Goal: Information Seeking & Learning: Find specific fact

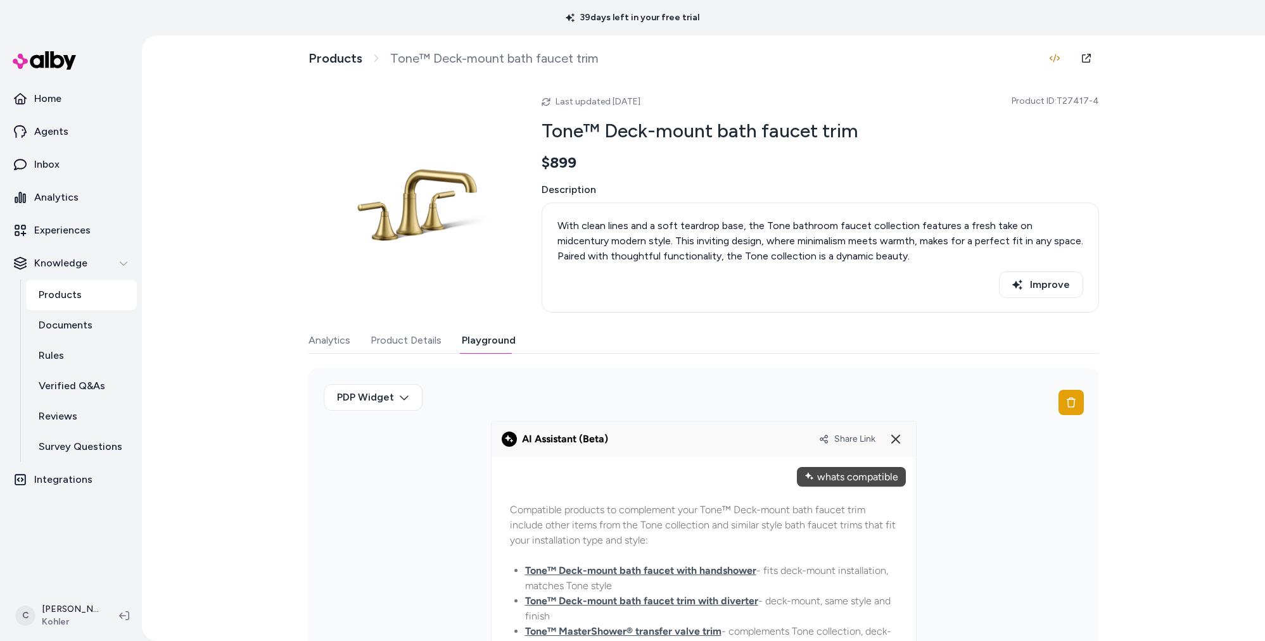
scroll to position [137, 0]
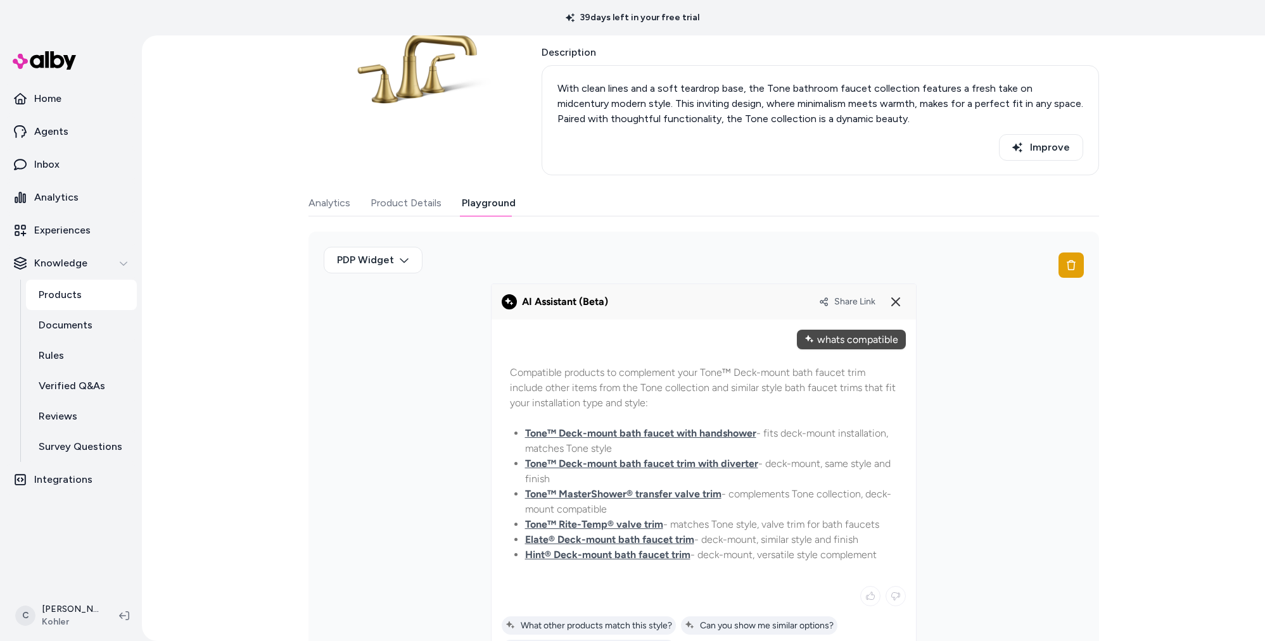
click at [86, 592] on div "C Chris P Kohler" at bounding box center [71, 616] width 142 height 51
click at [83, 601] on html "39 days left in your free trial Home Agents Inbox Analytics Experiences Knowled…" at bounding box center [632, 320] width 1265 height 641
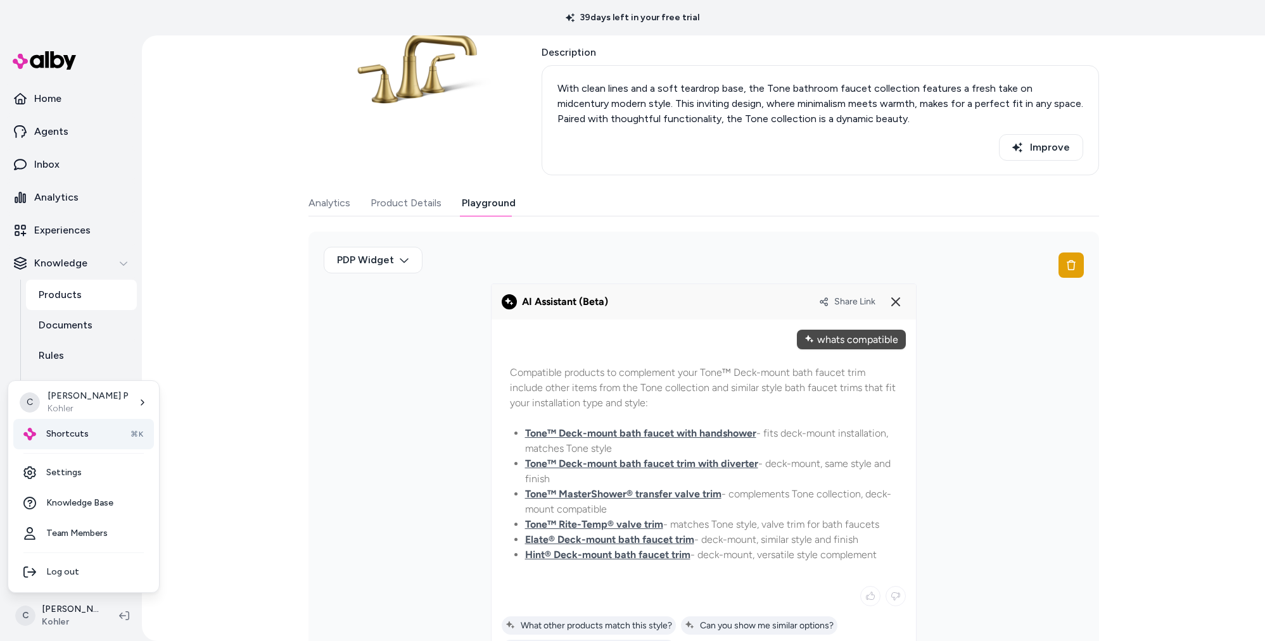
click at [78, 433] on span "Shortcuts" at bounding box center [67, 434] width 42 height 13
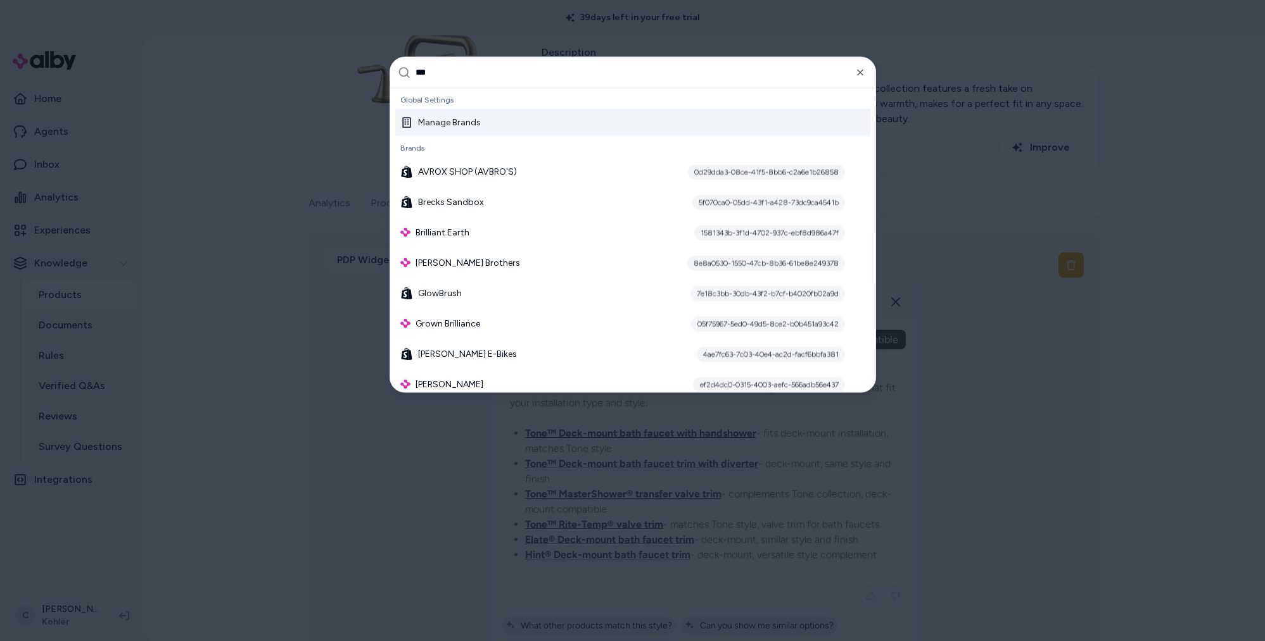
type input "****"
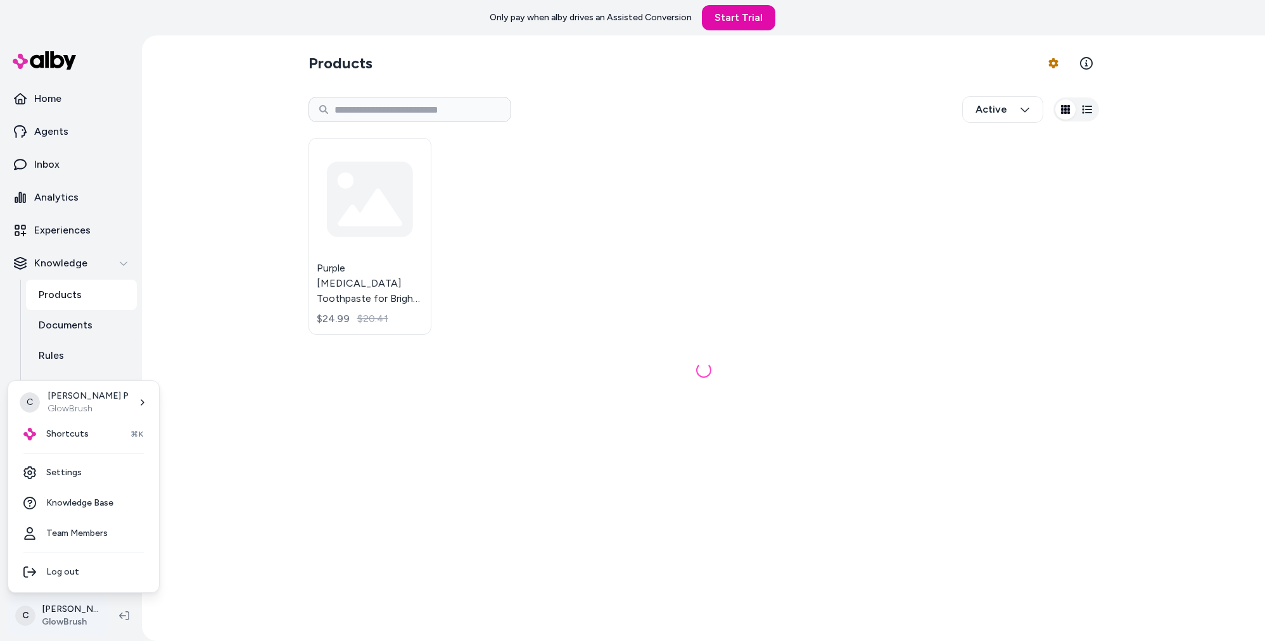
click at [63, 611] on html "Only pay when alby drives an Assisted Conversion Start Trial Home Agents Inbox …" at bounding box center [632, 320] width 1265 height 641
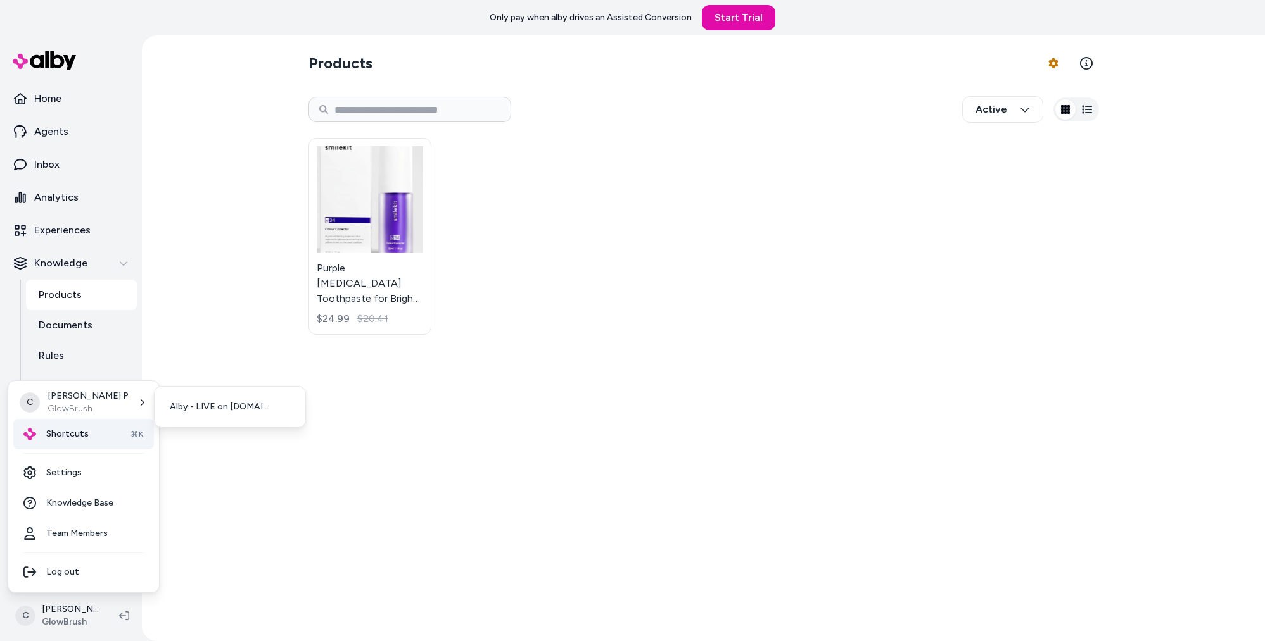
click at [94, 436] on div "Shortcuts ⌘K" at bounding box center [83, 434] width 141 height 30
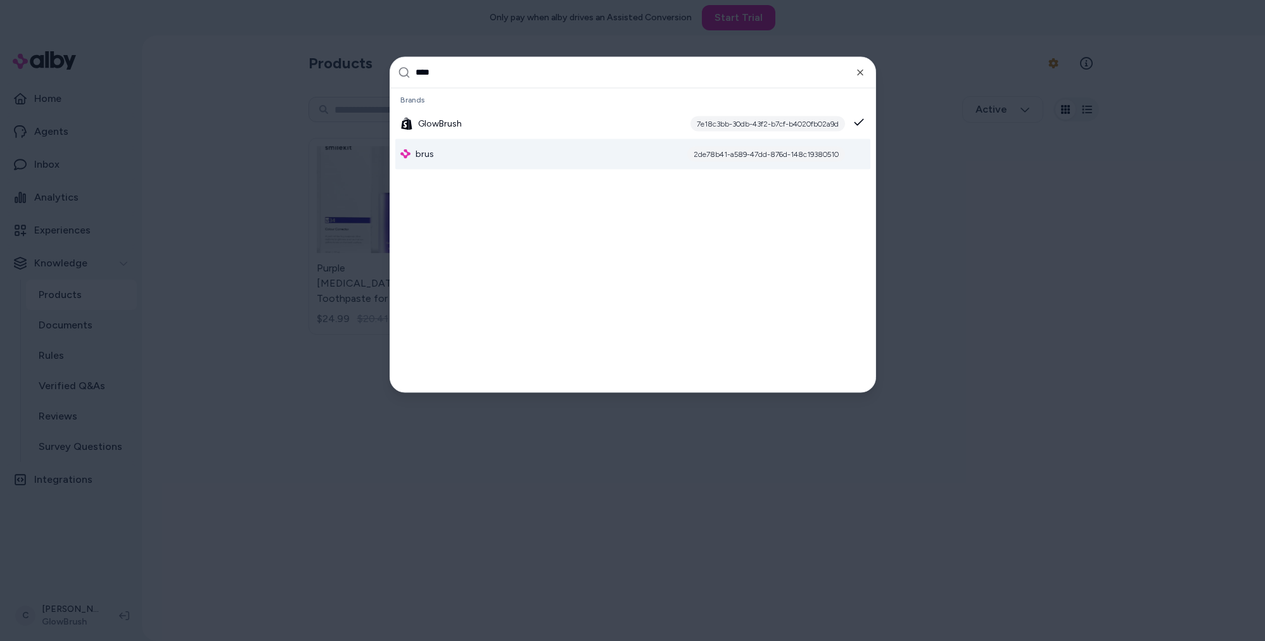
type input "****"
click at [469, 156] on div "brus 2de78b41-a589-47dd-876d-148c19380510" at bounding box center [632, 154] width 475 height 30
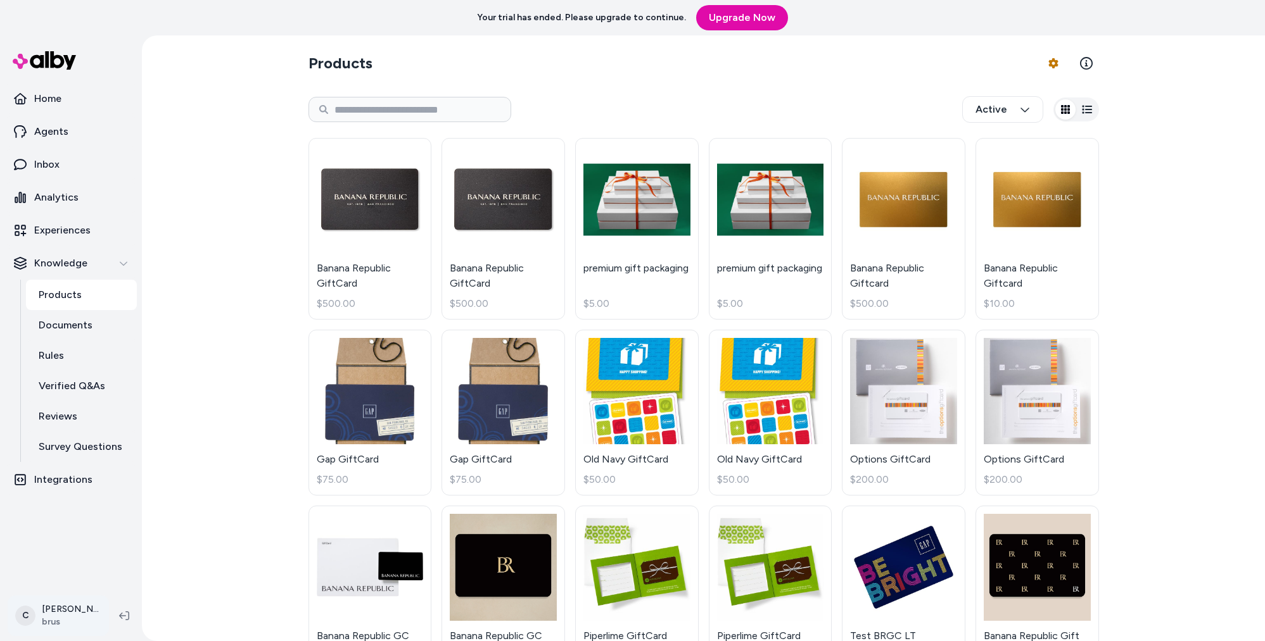
click at [71, 604] on html "Your trial has ended. Please upgrade to continue. Upgrade Now Home Agents Inbox…" at bounding box center [632, 320] width 1265 height 641
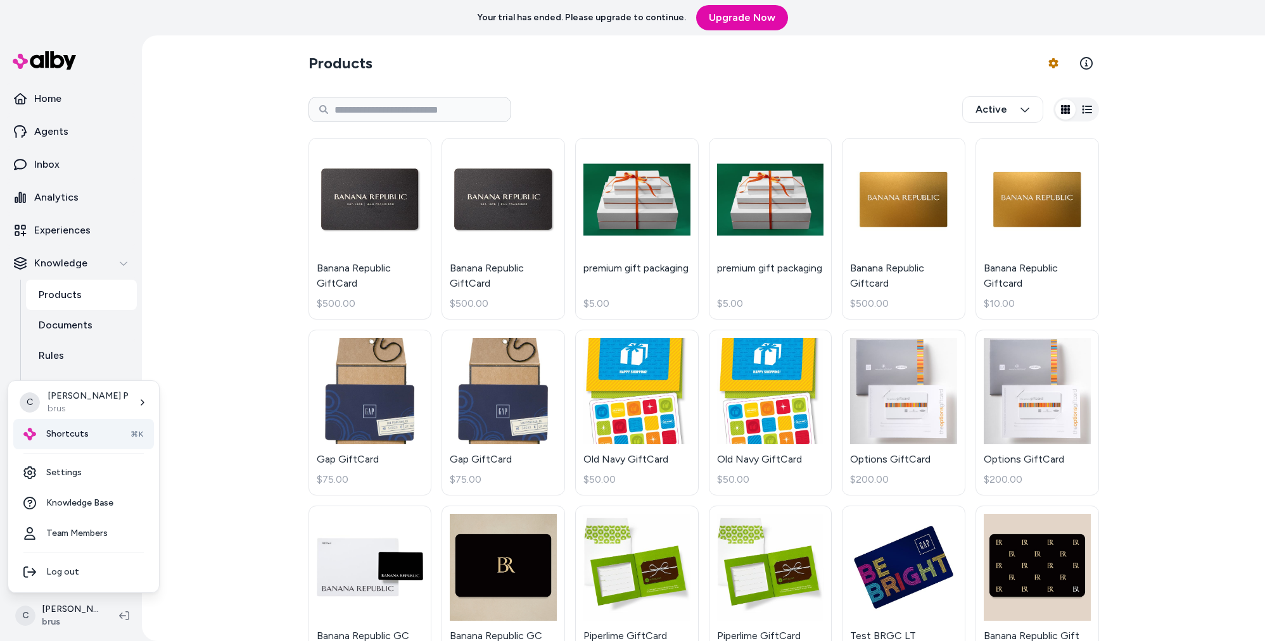
click at [69, 436] on span "Shortcuts" at bounding box center [67, 434] width 42 height 13
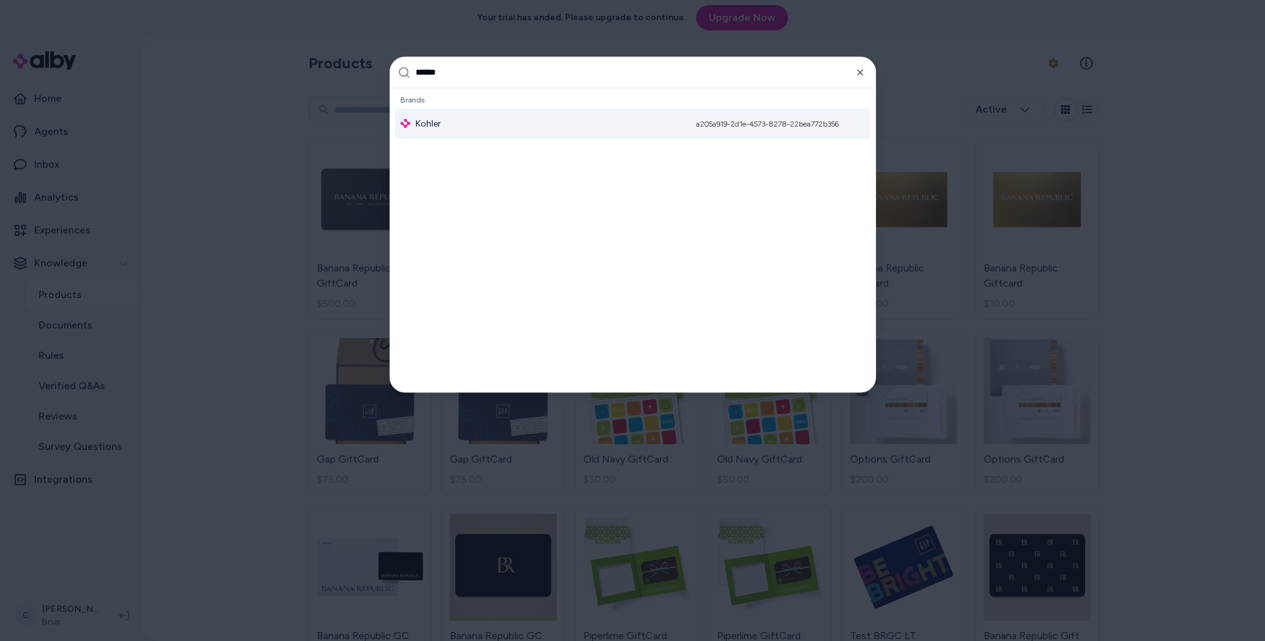
type input "******"
click at [453, 111] on div "Kohler a205a919-2d1e-4573-8278-22bea772b356" at bounding box center [632, 123] width 475 height 30
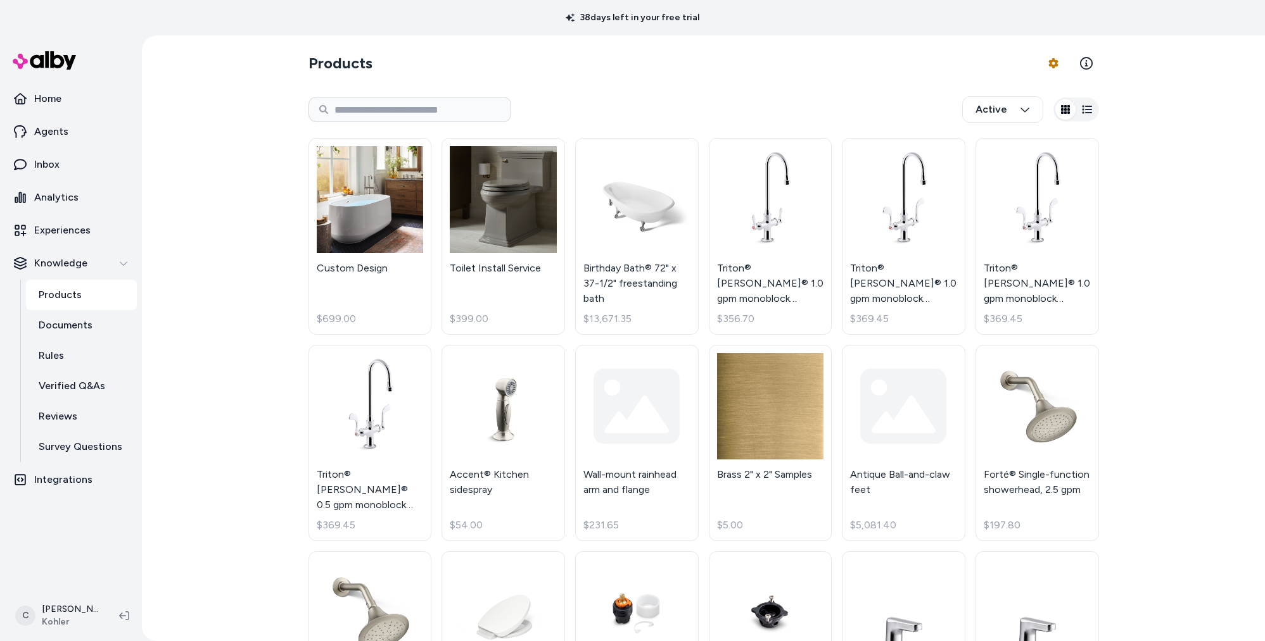
click at [198, 408] on div "Products Product Feed Options Active Custom Design $699.00 Toilet Install Servi…" at bounding box center [703, 338] width 1123 height 606
click at [67, 130] on link "Agents" at bounding box center [71, 132] width 132 height 30
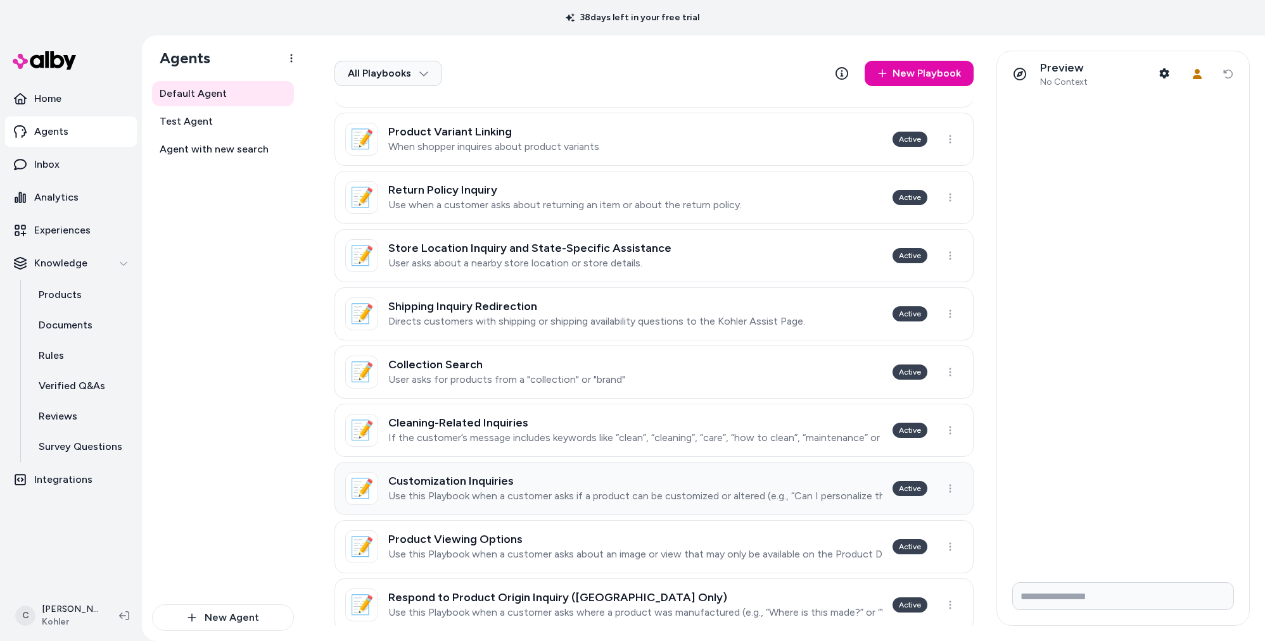
scroll to position [400, 0]
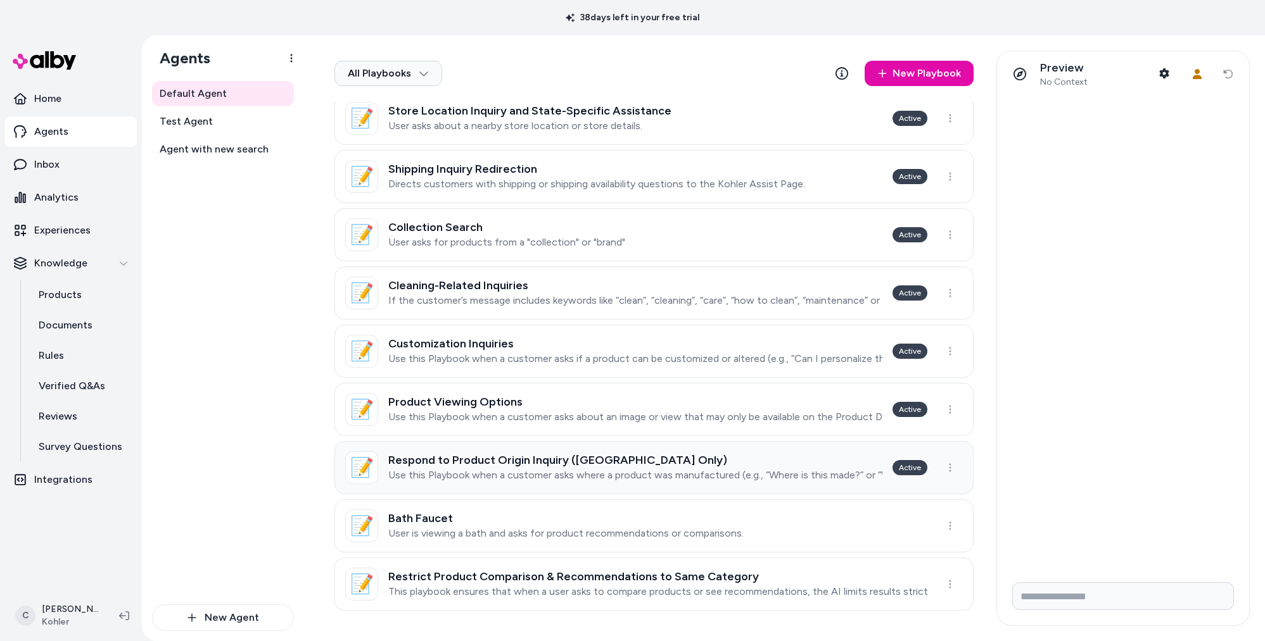
click at [508, 484] on link "📝 Respond to Product Origin Inquiry (USA Only) Use this Playbook when a custome…" at bounding box center [653, 467] width 639 height 53
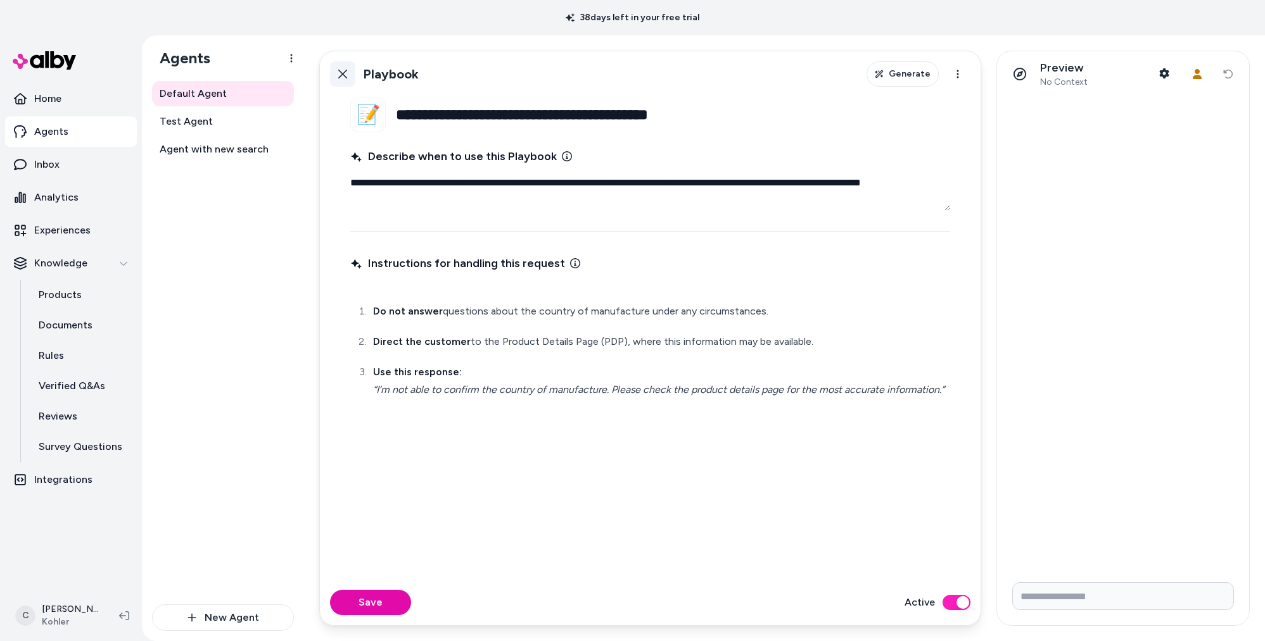
click at [334, 80] on button "Back" at bounding box center [342, 73] width 25 height 25
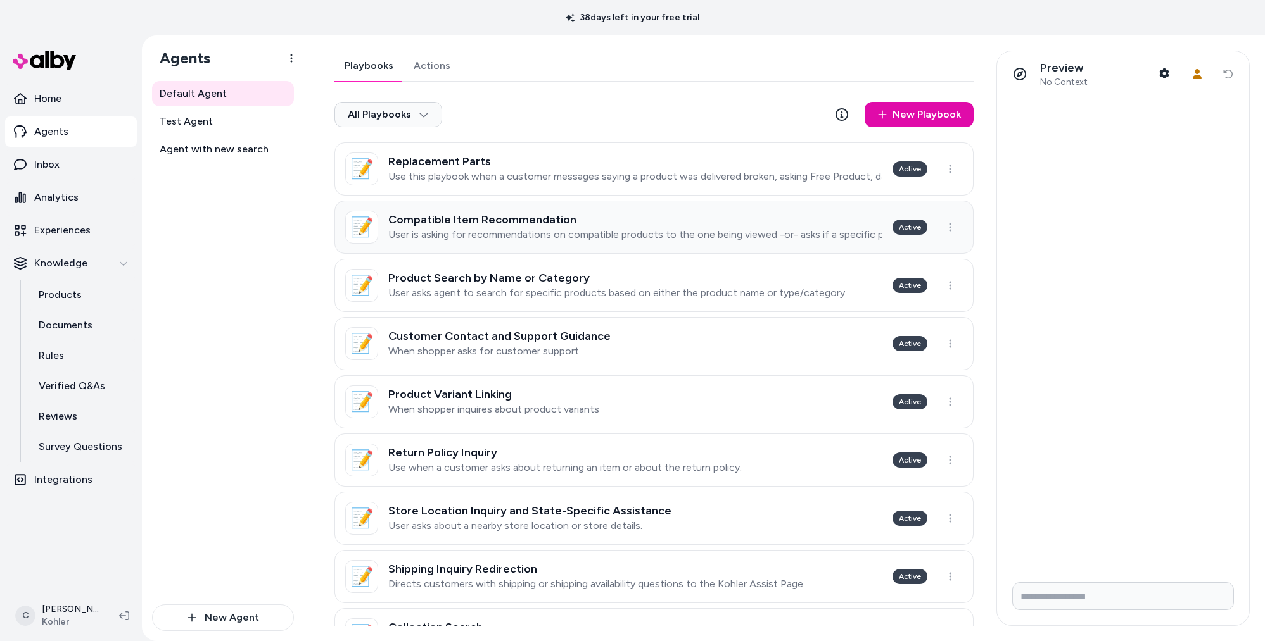
click at [482, 225] on h3 "Compatible Item Recommendation" at bounding box center [635, 219] width 494 height 13
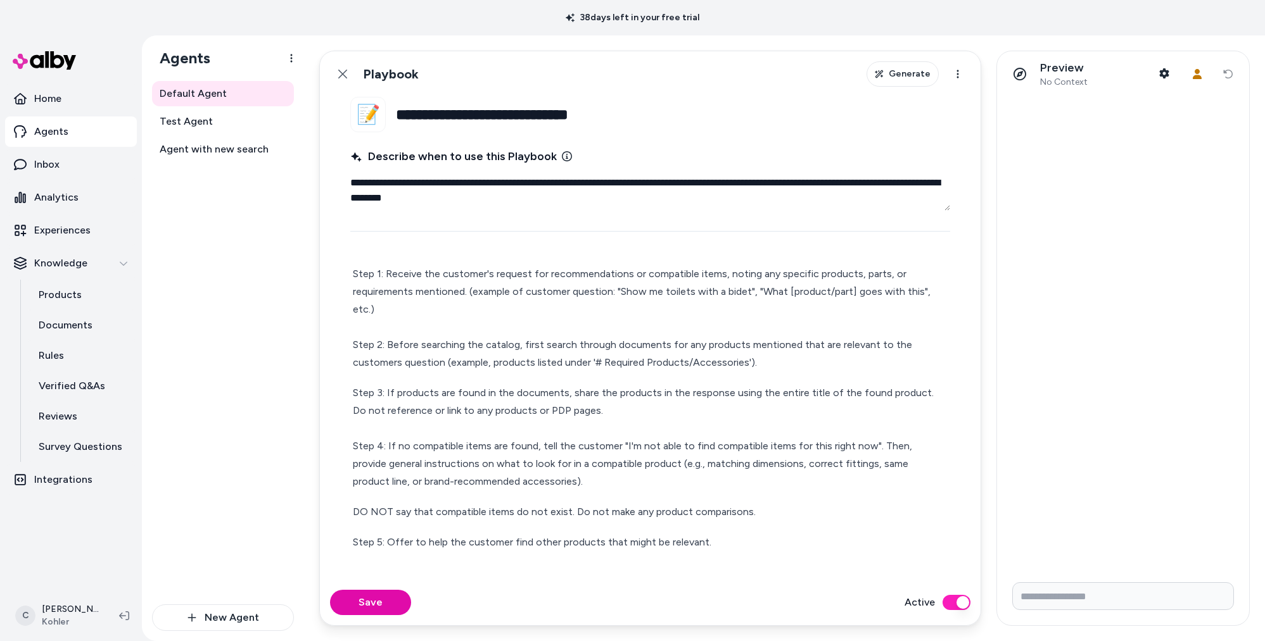
scroll to position [60, 0]
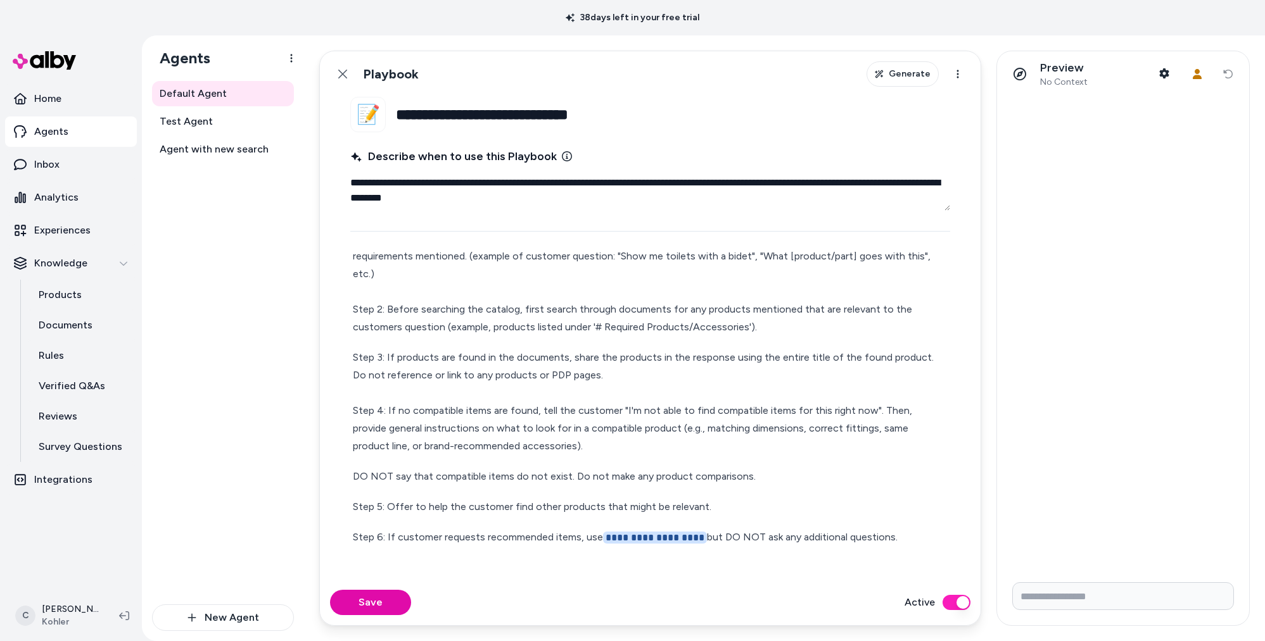
click at [633, 310] on p "Step 1: Receive the customer's request for recommendations or compatible items,…" at bounding box center [650, 283] width 595 height 106
click at [567, 307] on p "Step 1: Receive the customer's request for recommendations or compatible items,…" at bounding box center [650, 283] width 595 height 106
click at [612, 308] on p "Step 1: Receive the customer's request for recommendations or compatible items,…" at bounding box center [650, 283] width 595 height 106
click at [611, 308] on p "Step 1: Receive the customer's request for recommendations or compatible items,…" at bounding box center [650, 283] width 595 height 106
type textarea "*"
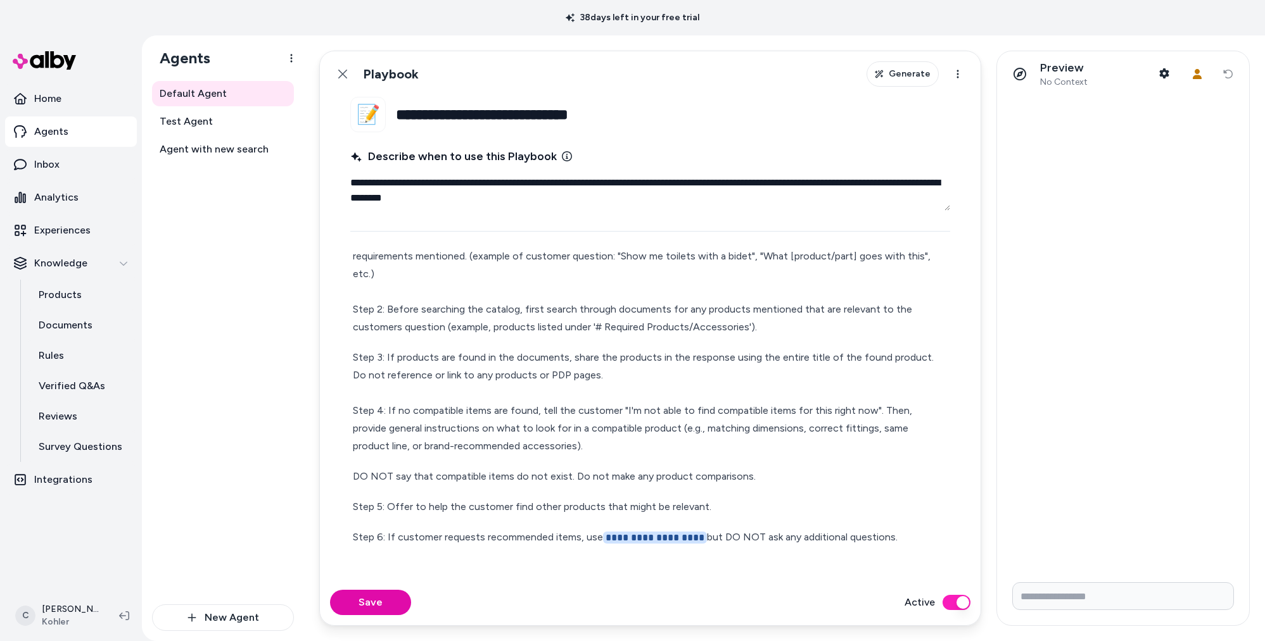
click at [251, 429] on div "Default Agent Test Agent Agent with new search" at bounding box center [223, 343] width 142 height 524
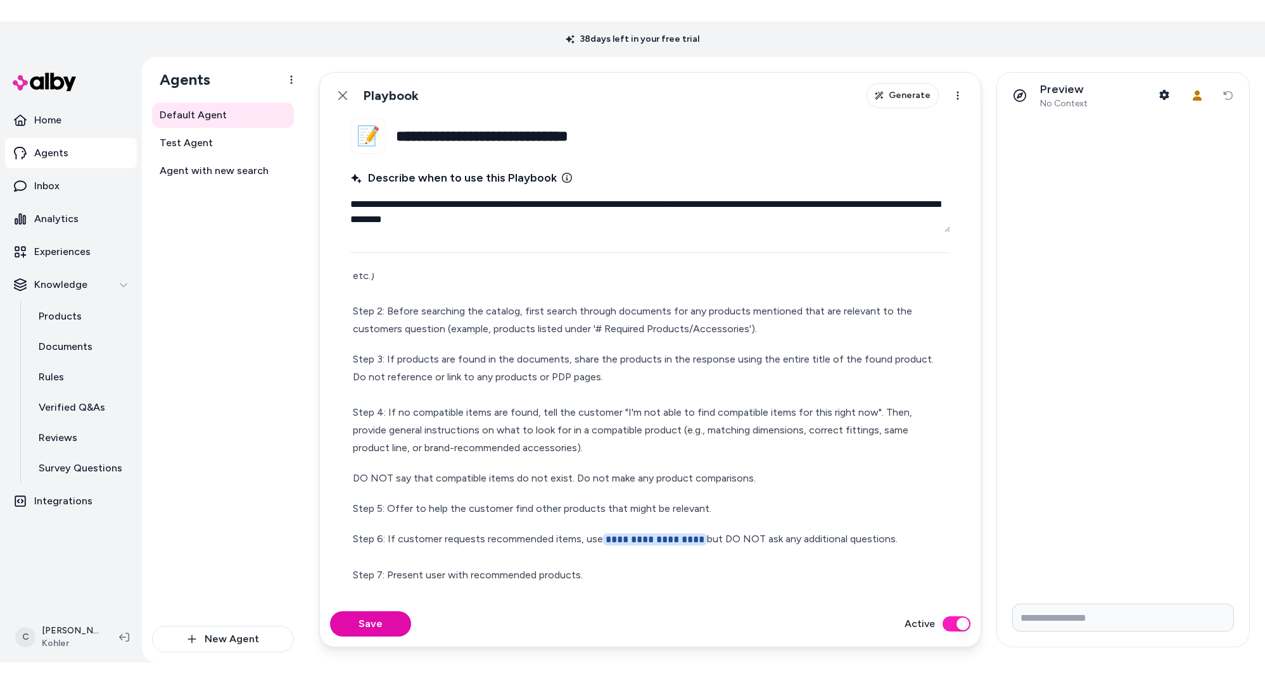
scroll to position [0, 0]
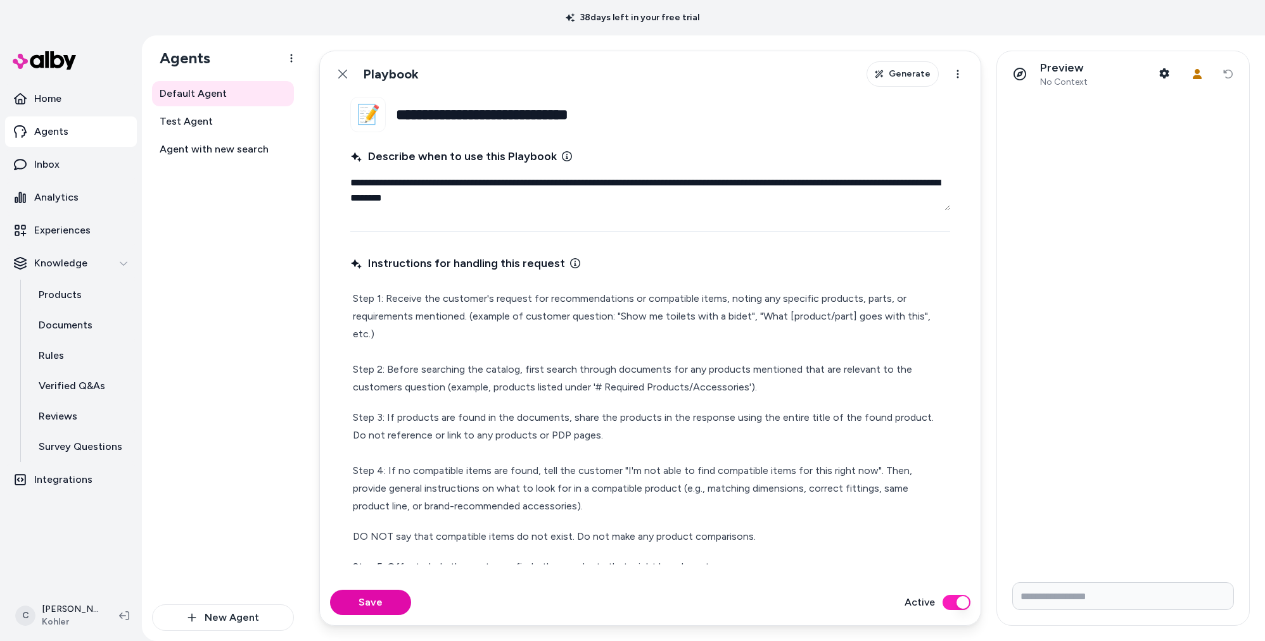
drag, startPoint x: 90, startPoint y: 639, endPoint x: 91, endPoint y: 646, distance: 7.0
click at [91, 641] on html "**********" at bounding box center [632, 320] width 1265 height 641
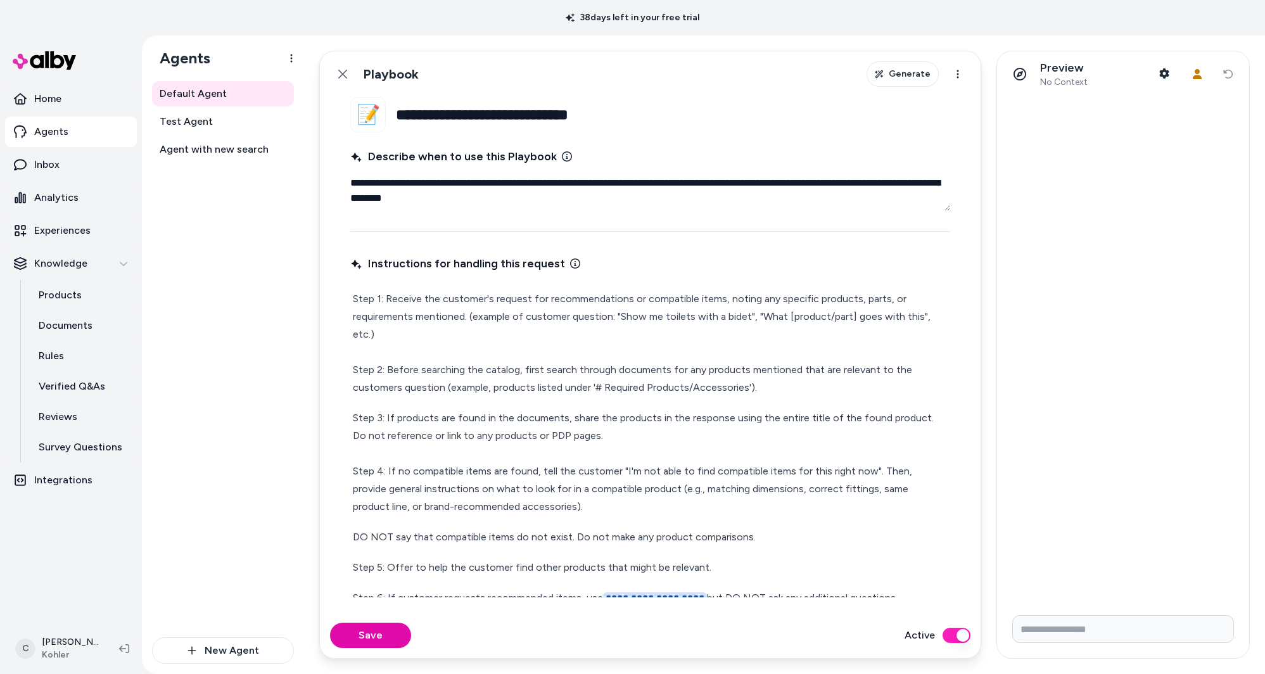
type textarea "*"
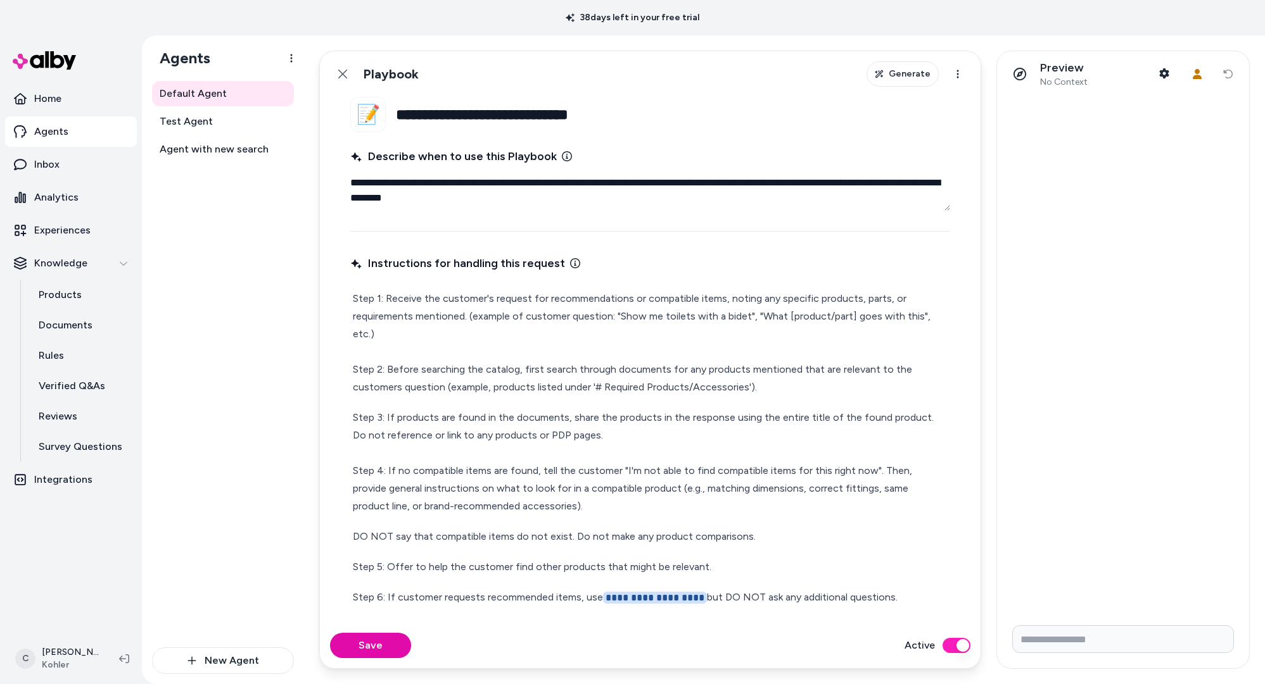
click at [60, 534] on nav "Home Agents Inbox Analytics Experiences Knowledge Products Documents Rules Veri…" at bounding box center [71, 358] width 132 height 548
drag, startPoint x: 224, startPoint y: 494, endPoint x: 165, endPoint y: 502, distance: 58.8
click at [224, 494] on div "Default Agent Test Agent Agent with new search" at bounding box center [223, 364] width 142 height 567
drag, startPoint x: 261, startPoint y: 491, endPoint x: 134, endPoint y: 325, distance: 209.6
click at [256, 488] on div "Default Agent Test Agent Agent with new search" at bounding box center [223, 364] width 142 height 567
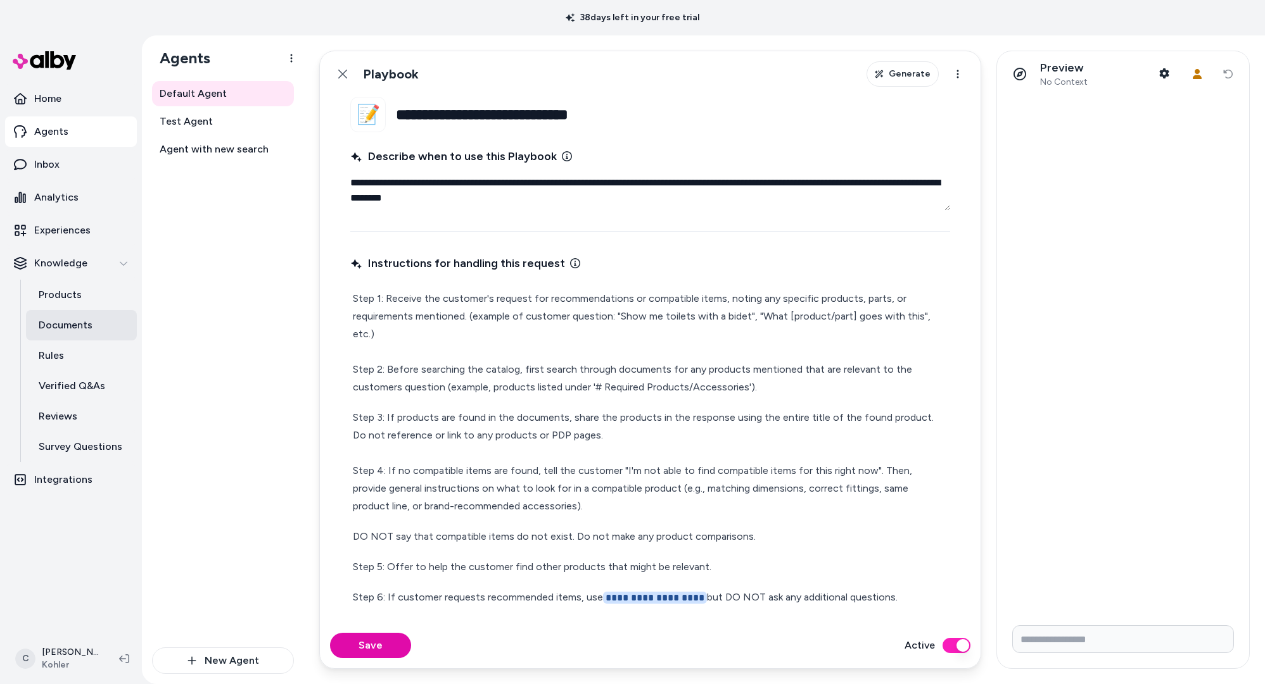
click at [77, 320] on p "Documents" at bounding box center [66, 325] width 54 height 15
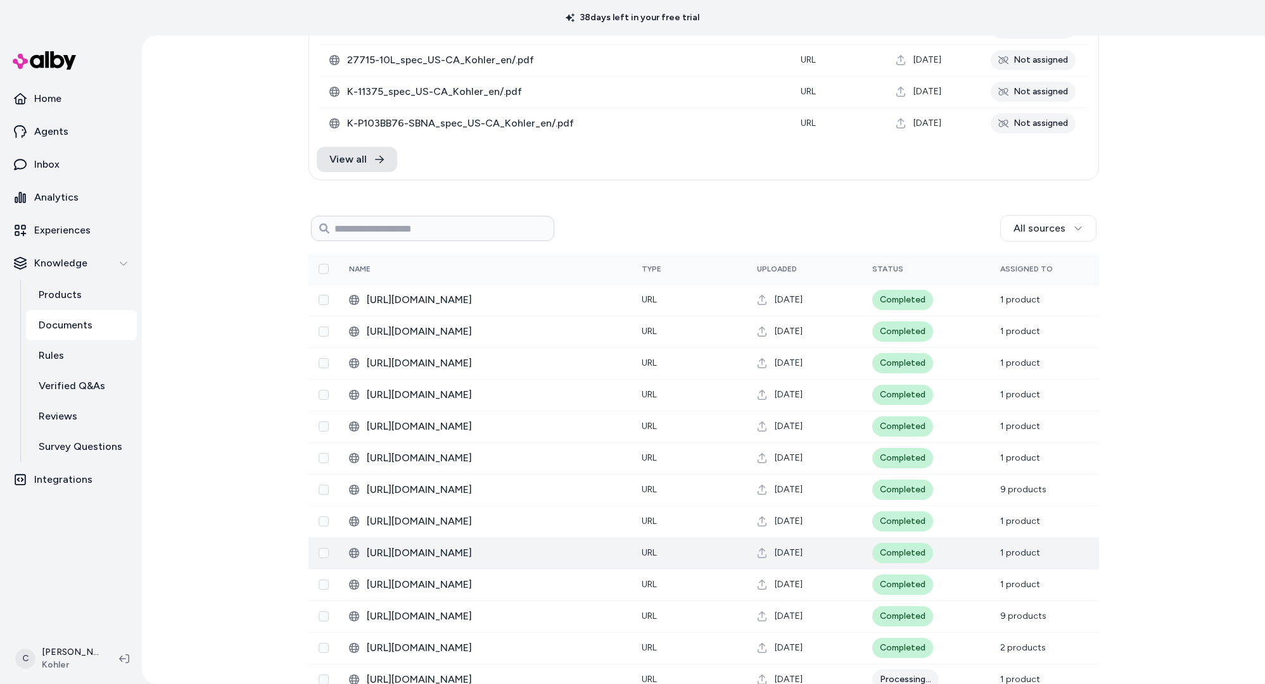
scroll to position [368, 0]
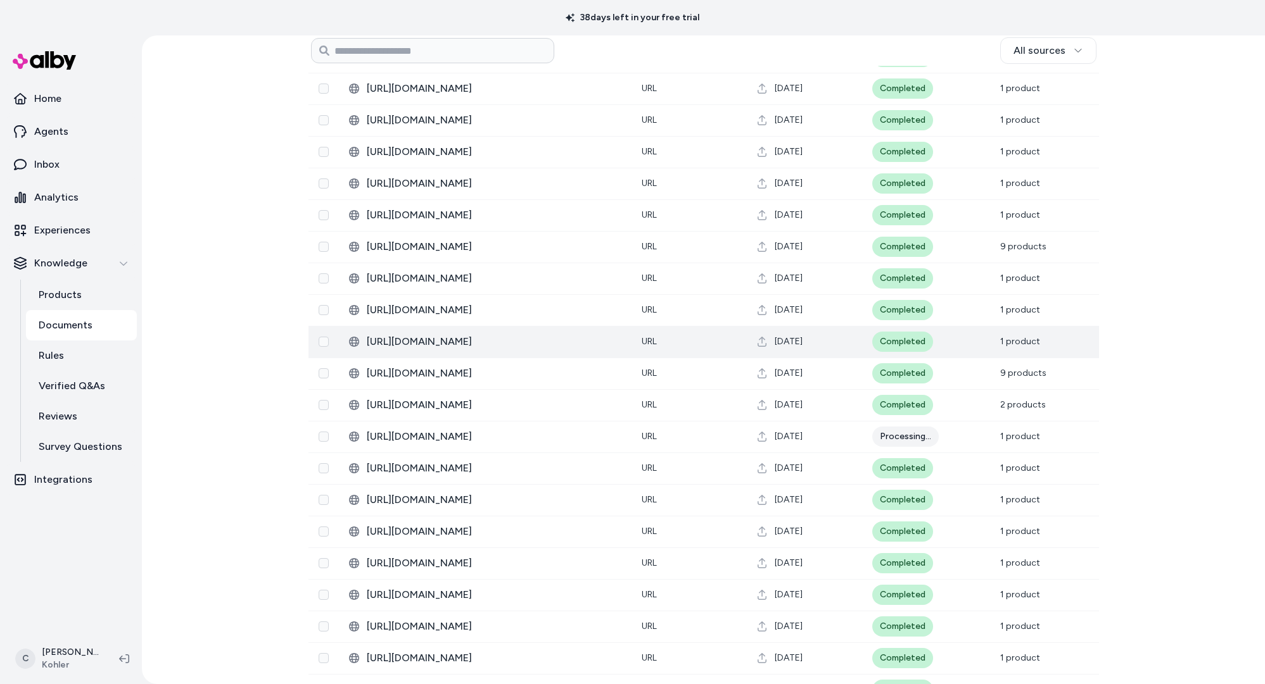
click at [524, 337] on span "https://techcomm.kohler.com/techcomm/pdf/K-TS35937-4G_spec_US-CA_Kohler_en.pdf" at bounding box center [494, 341] width 255 height 15
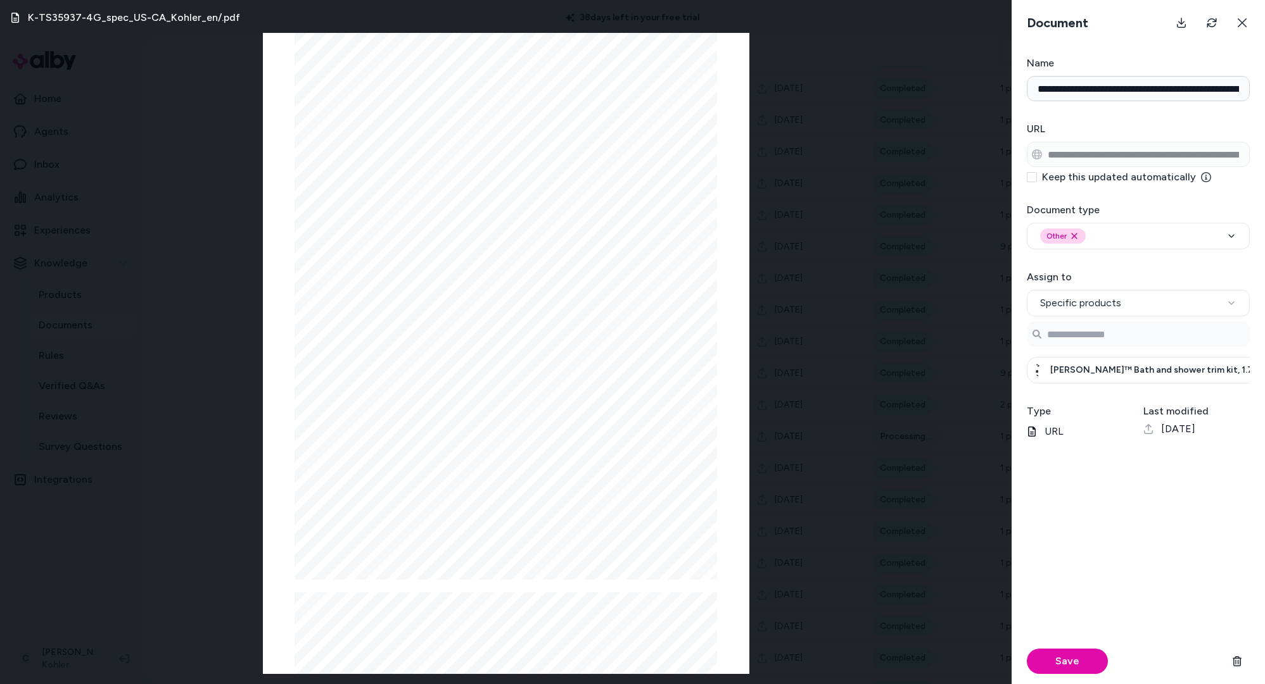
click at [1157, 371] on span "Buckley™ Bath and shower trim kit, 1.75 gpm" at bounding box center [1164, 370] width 229 height 13
copy div "Buckley™ Bath and shower trim kit, 1.75 gpm"
click at [1154, 92] on input "**********" at bounding box center [1137, 88] width 223 height 25
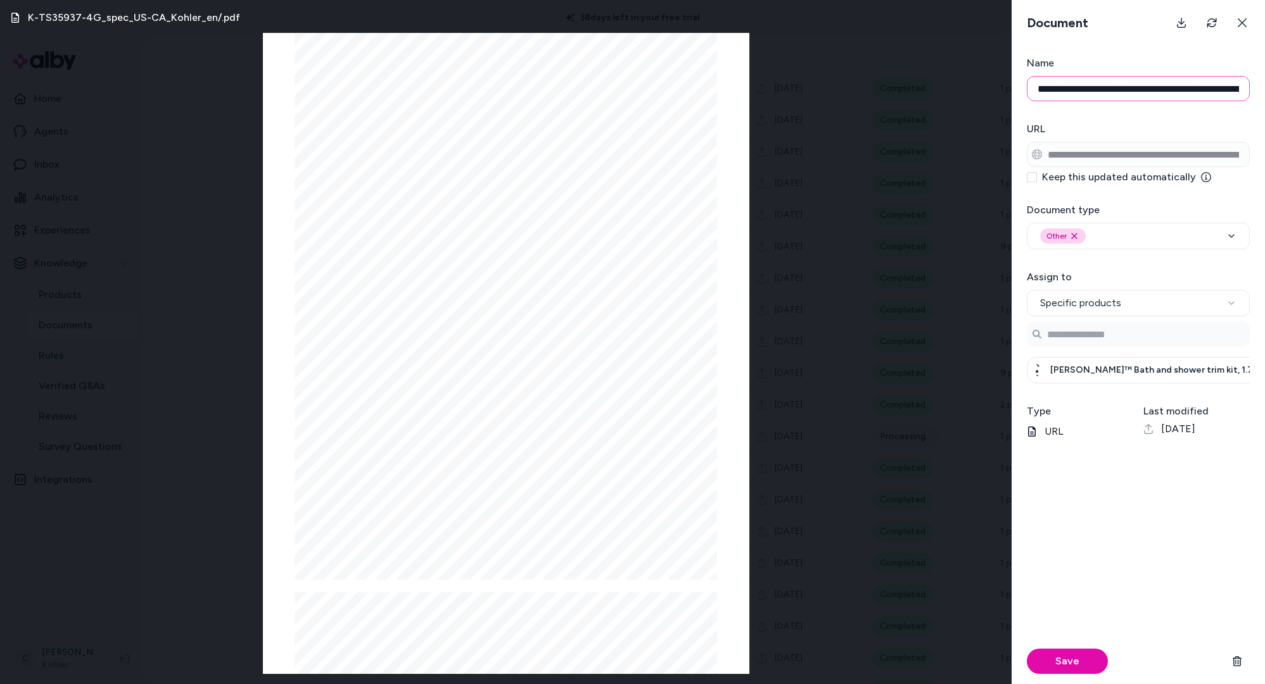
click at [1154, 92] on input "**********" at bounding box center [1137, 88] width 223 height 25
drag, startPoint x: 1126, startPoint y: 362, endPoint x: 1135, endPoint y: 376, distance: 17.4
click at [1126, 362] on div "Buckley™ Bath and shower trim kit, 1.75 gpm" at bounding box center [1153, 370] width 255 height 27
click at [1135, 376] on span "Buckley™ Bath and shower trim kit, 1.75 gpm" at bounding box center [1164, 370] width 229 height 13
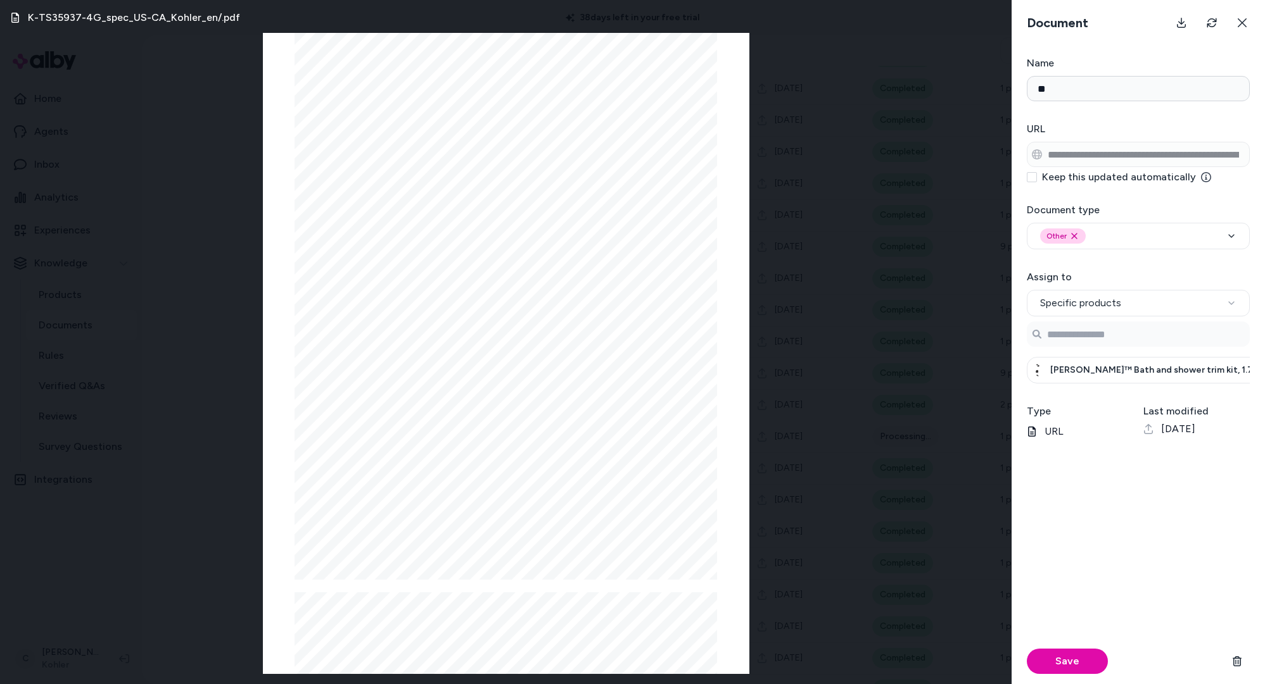
click at [1137, 374] on span "Buckley™ Bath and shower trim kit, 1.75 gpm" at bounding box center [1164, 370] width 229 height 13
copy div "Buckley™ Bath and shower trim kit, 1.75 gpm"
type input "**********"
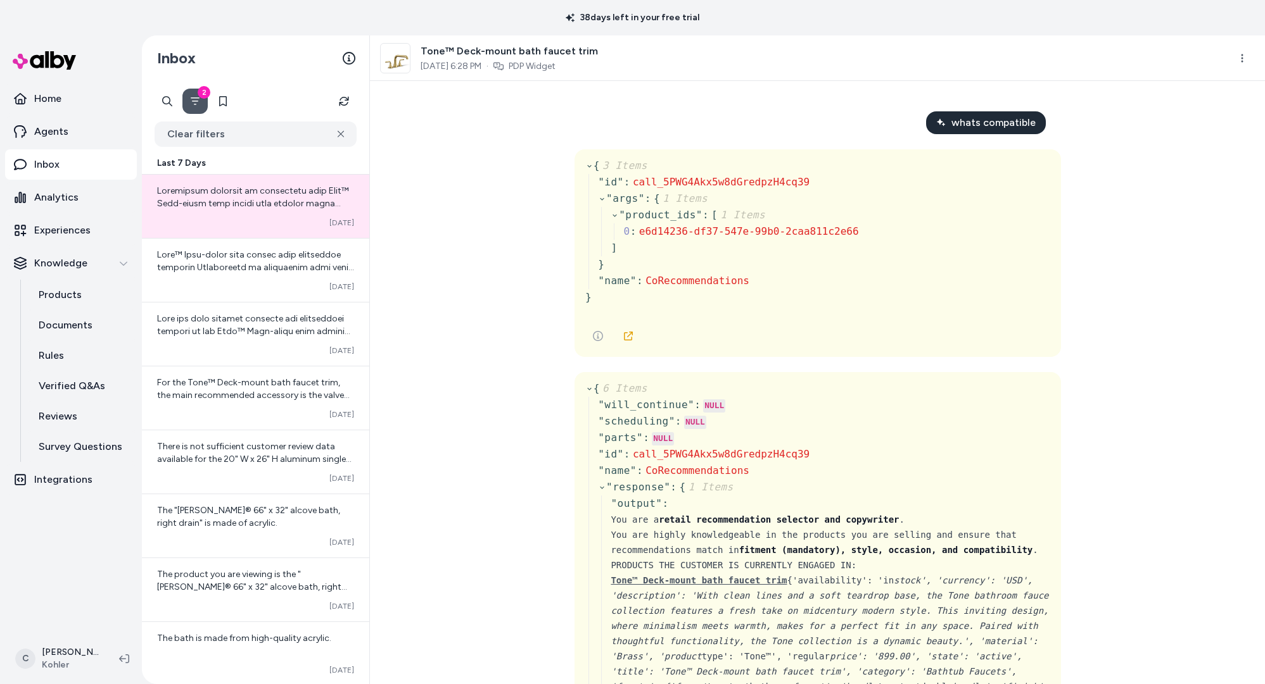
drag, startPoint x: 664, startPoint y: 108, endPoint x: 695, endPoint y: 149, distance: 51.5
click at [662, 113] on div "whats compatible { 3 Items " id " : call_5PWG4Akx5w8dGredpzH4cq39 " args " : { …" at bounding box center [817, 382] width 895 height 603
click at [1214, 123] on div "whats compatible { 3 Items " id " : call_5PWG4Akx5w8dGredpzH4cq39 " args " : { …" at bounding box center [817, 382] width 895 height 603
click at [1239, 57] on html "38 days left in your free trial Home Agents Inbox Analytics Experiences Knowled…" at bounding box center [632, 342] width 1265 height 684
drag, startPoint x: 1057, startPoint y: 92, endPoint x: 880, endPoint y: 68, distance: 179.5
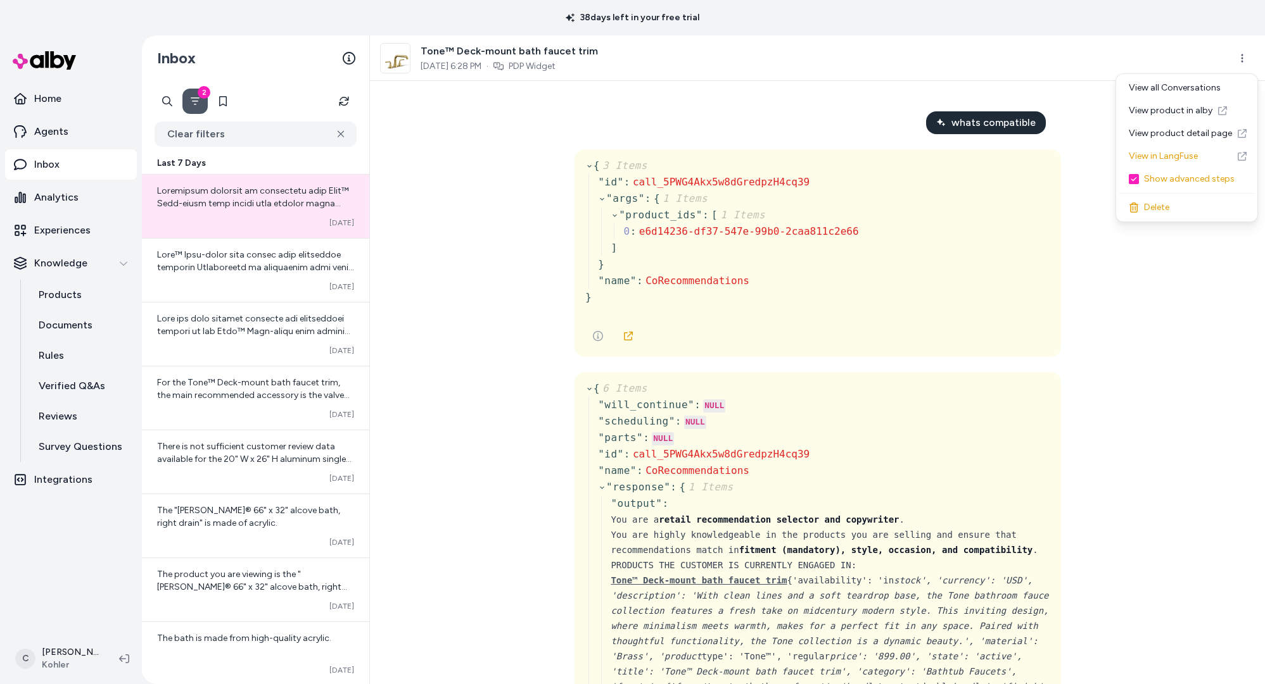
click at [1056, 91] on html "38 days left in your free trial Home Agents Inbox Analytics Experiences Knowled…" at bounding box center [632, 342] width 1265 height 684
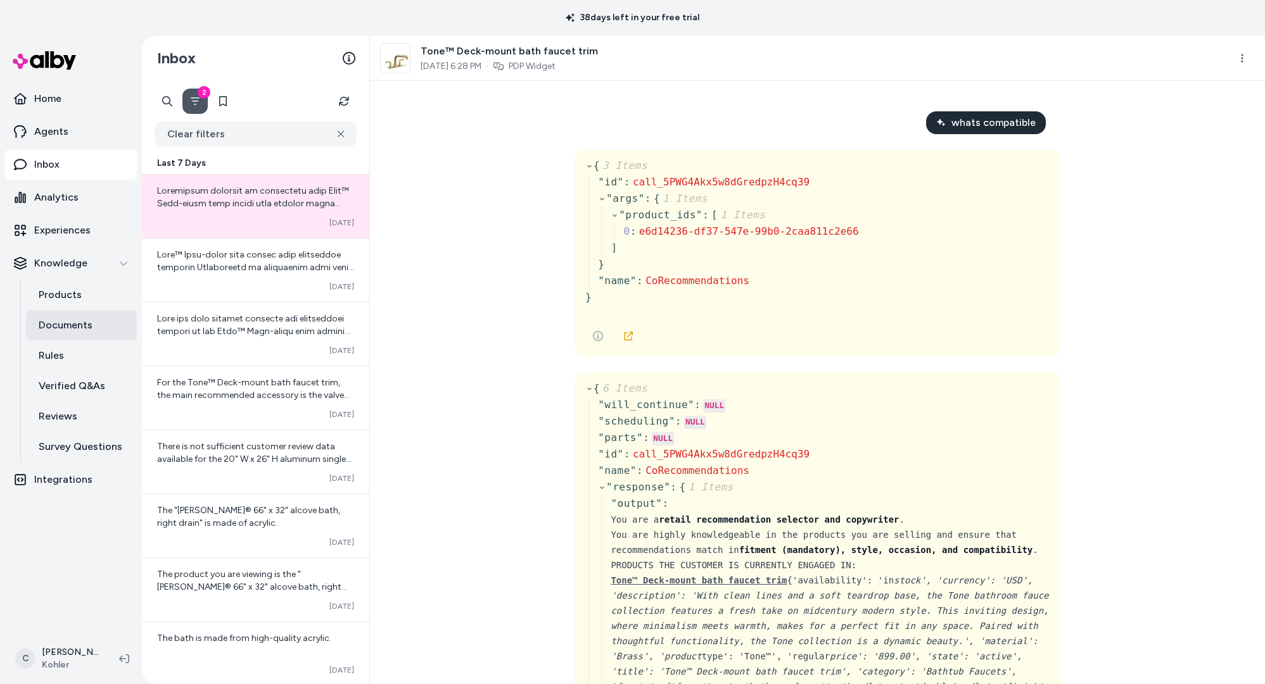
click at [73, 314] on link "Documents" at bounding box center [81, 325] width 111 height 30
click at [76, 304] on link "Products" at bounding box center [81, 295] width 111 height 30
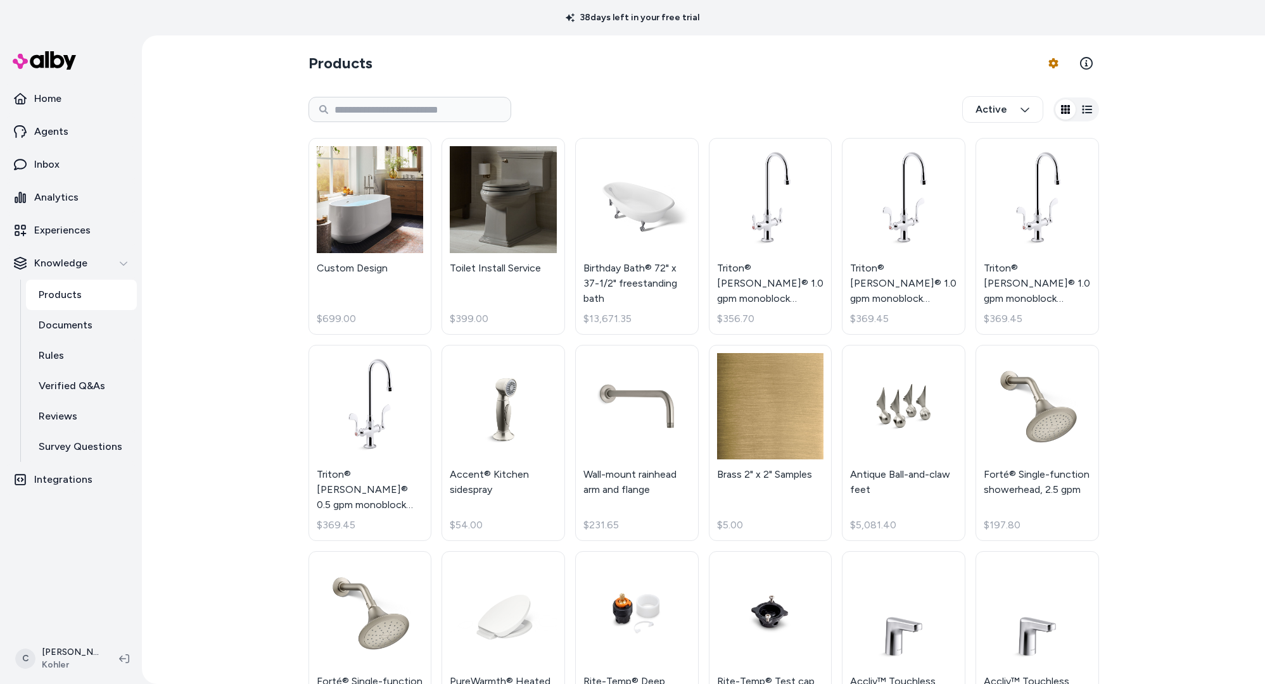
click at [390, 95] on div "Active" at bounding box center [703, 110] width 790 height 42
click at [412, 108] on input at bounding box center [409, 109] width 203 height 25
paste input "**********"
type input "**********"
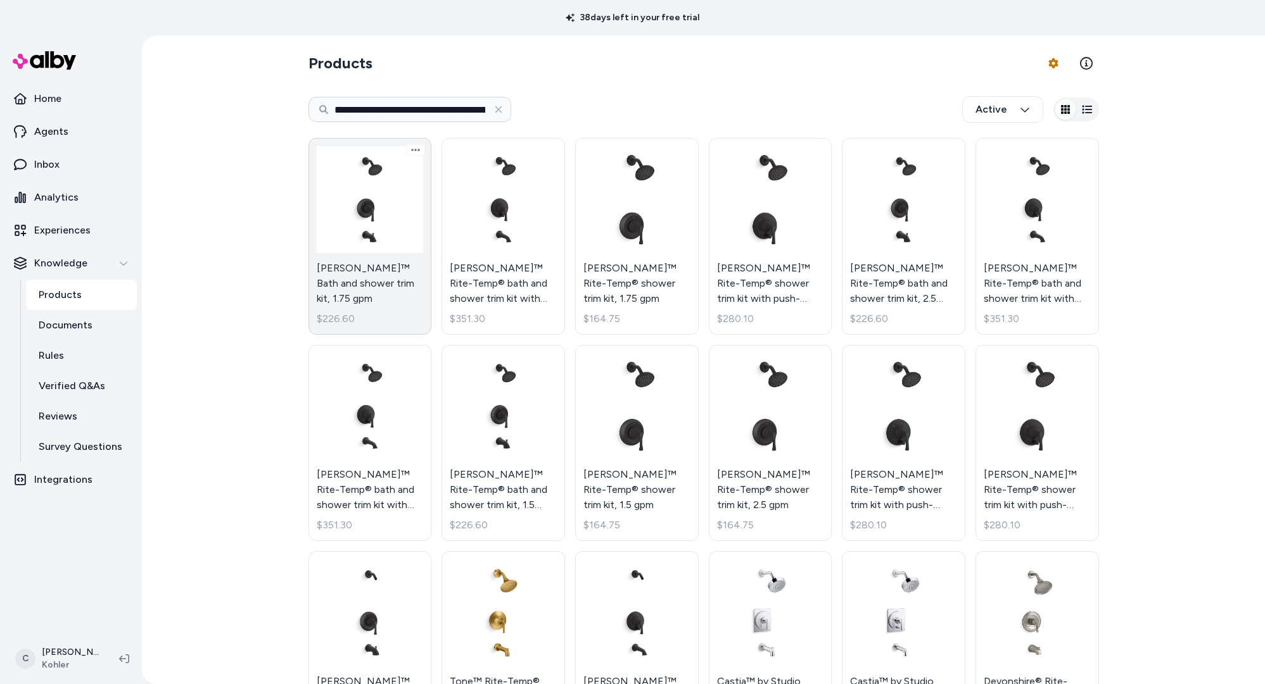
click at [376, 297] on link "Buckley™ Bath and shower trim kit, 1.75 gpm $226.60" at bounding box center [369, 236] width 123 height 197
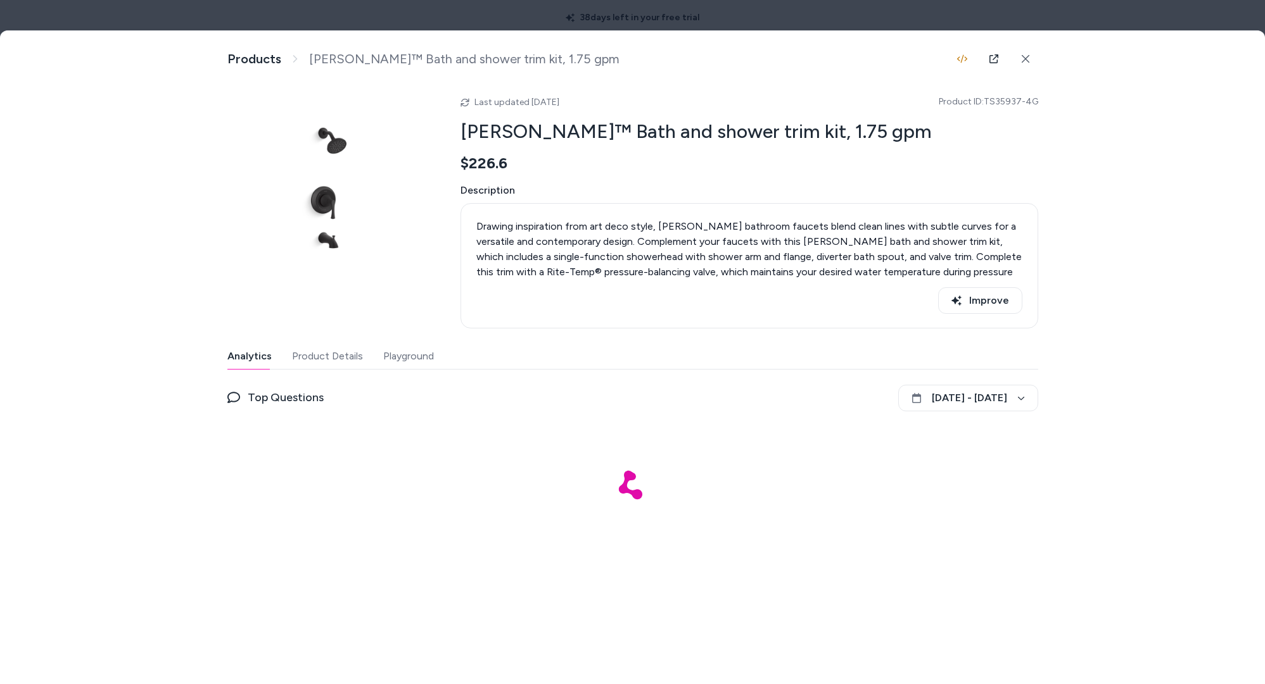
click at [386, 356] on button "Playground" at bounding box center [408, 356] width 51 height 25
click at [591, 398] on div at bounding box center [632, 511] width 810 height 253
click at [644, 488] on div at bounding box center [632, 511] width 810 height 253
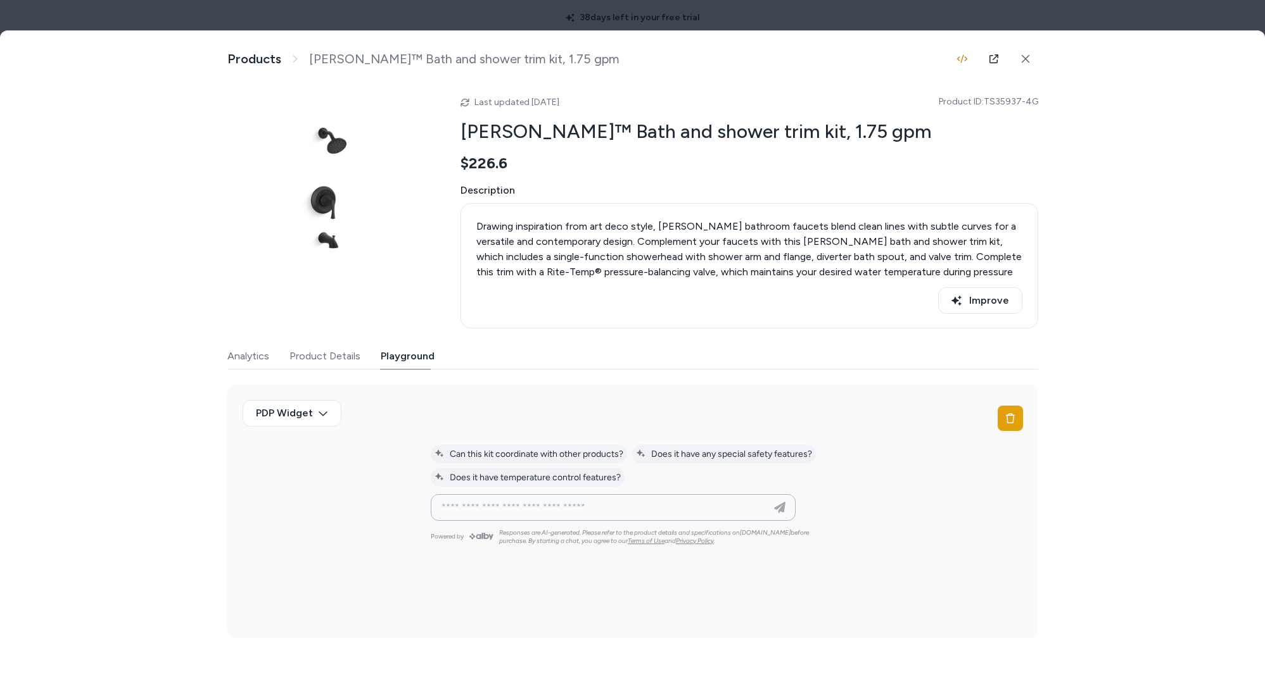
click at [524, 500] on input at bounding box center [600, 507] width 333 height 15
type input "**********"
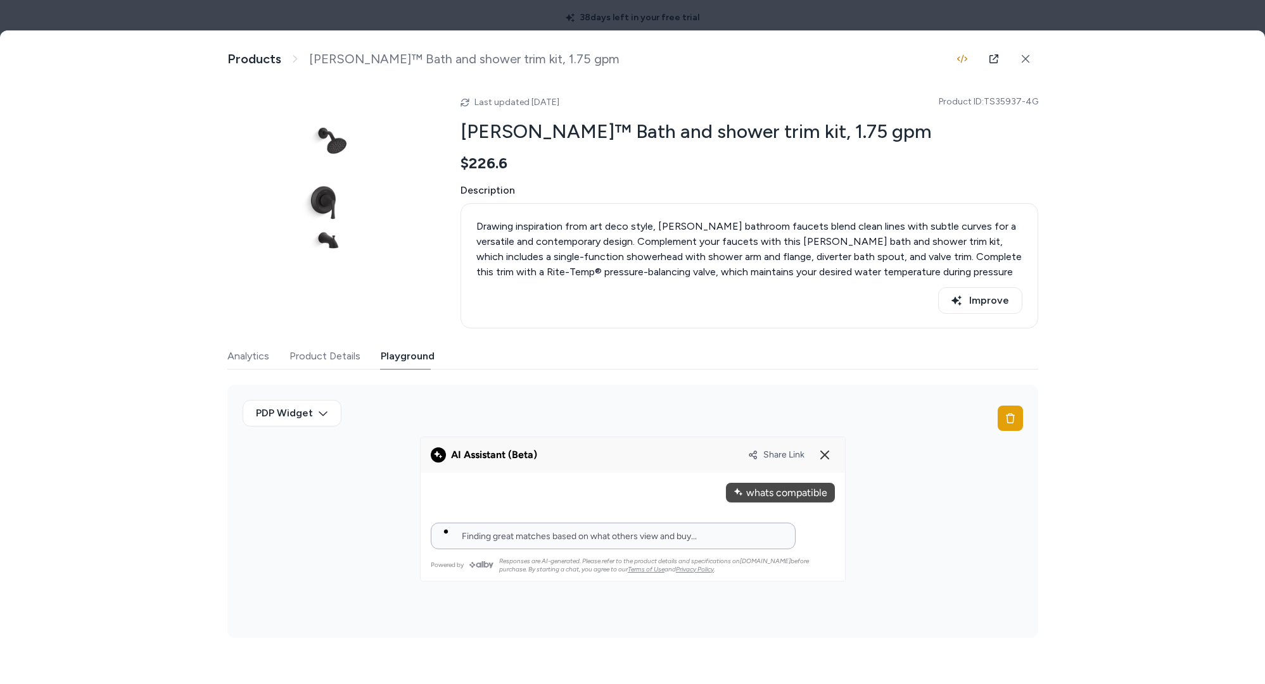
drag, startPoint x: 767, startPoint y: 547, endPoint x: 609, endPoint y: 494, distance: 167.6
click at [612, 520] on div "**********" at bounding box center [632, 515] width 424 height 84
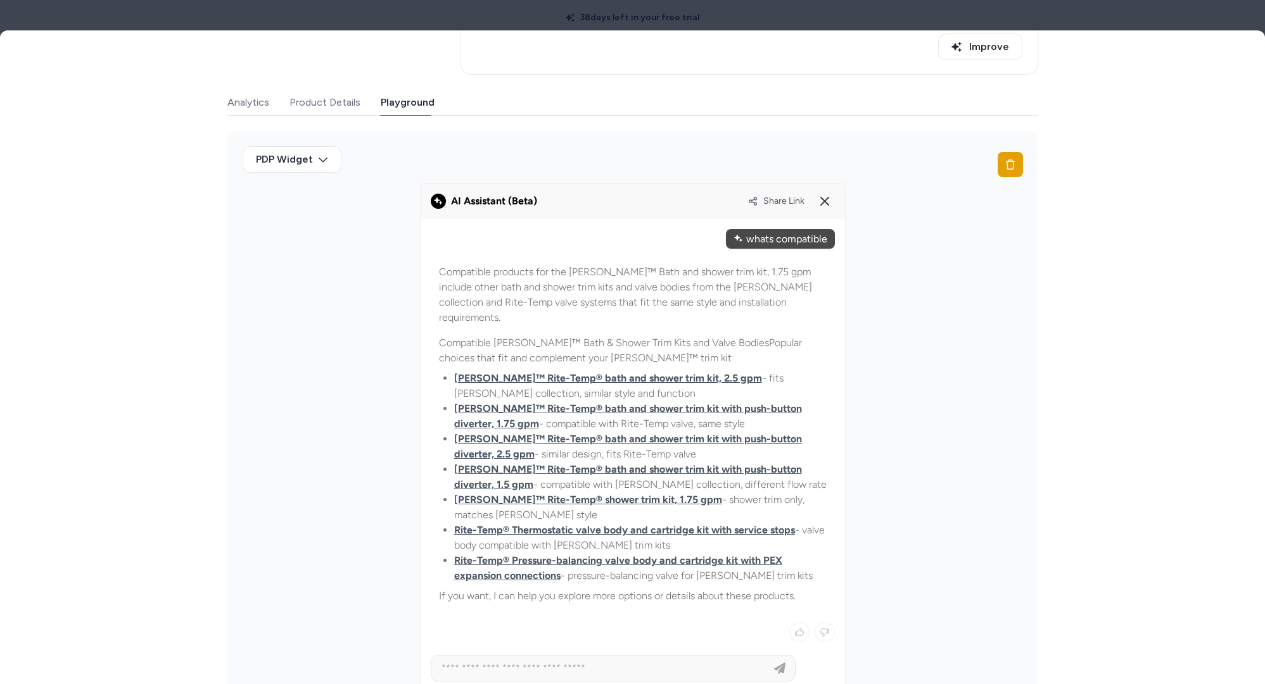
scroll to position [272, 0]
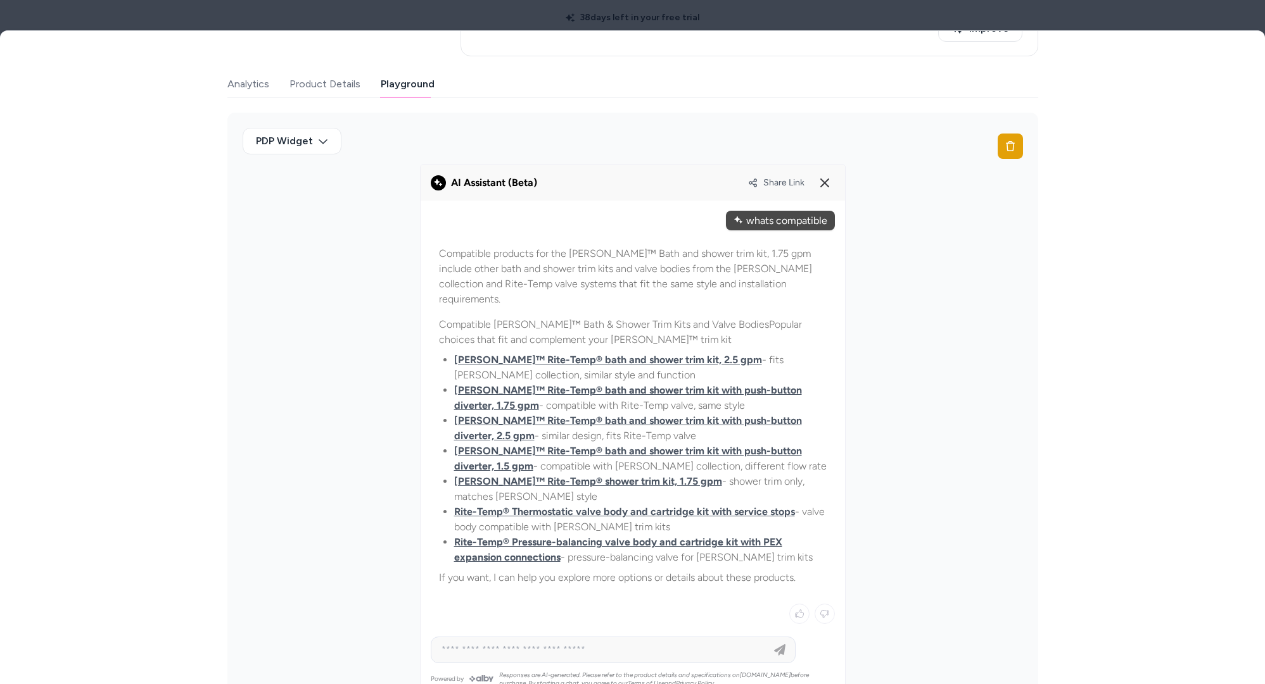
drag, startPoint x: 734, startPoint y: 565, endPoint x: 620, endPoint y: 560, distance: 114.1
click at [622, 571] on p "If you want, I can help you explore more options or details about these product…" at bounding box center [633, 578] width 388 height 15
drag, startPoint x: 620, startPoint y: 564, endPoint x: 586, endPoint y: 507, distance: 65.6
click at [619, 571] on p "If you want, I can help you explore more options or details about these product…" at bounding box center [633, 578] width 388 height 15
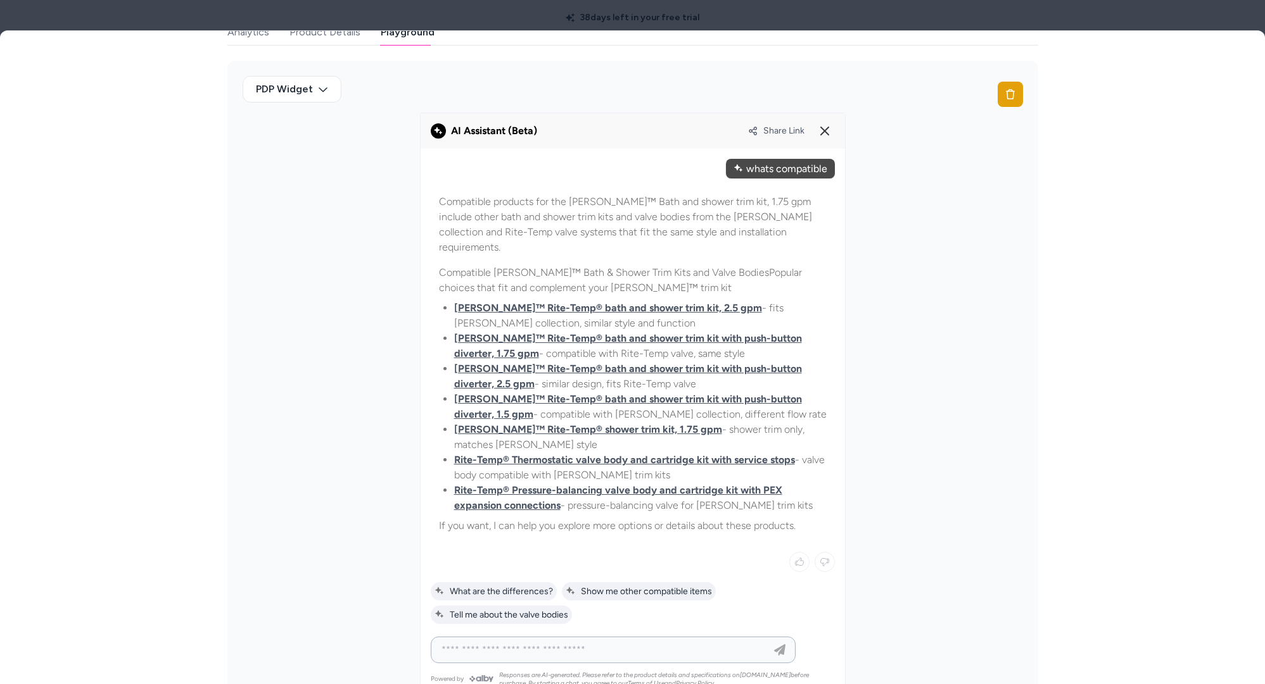
click at [553, 643] on input at bounding box center [600, 650] width 333 height 15
type input "**********"
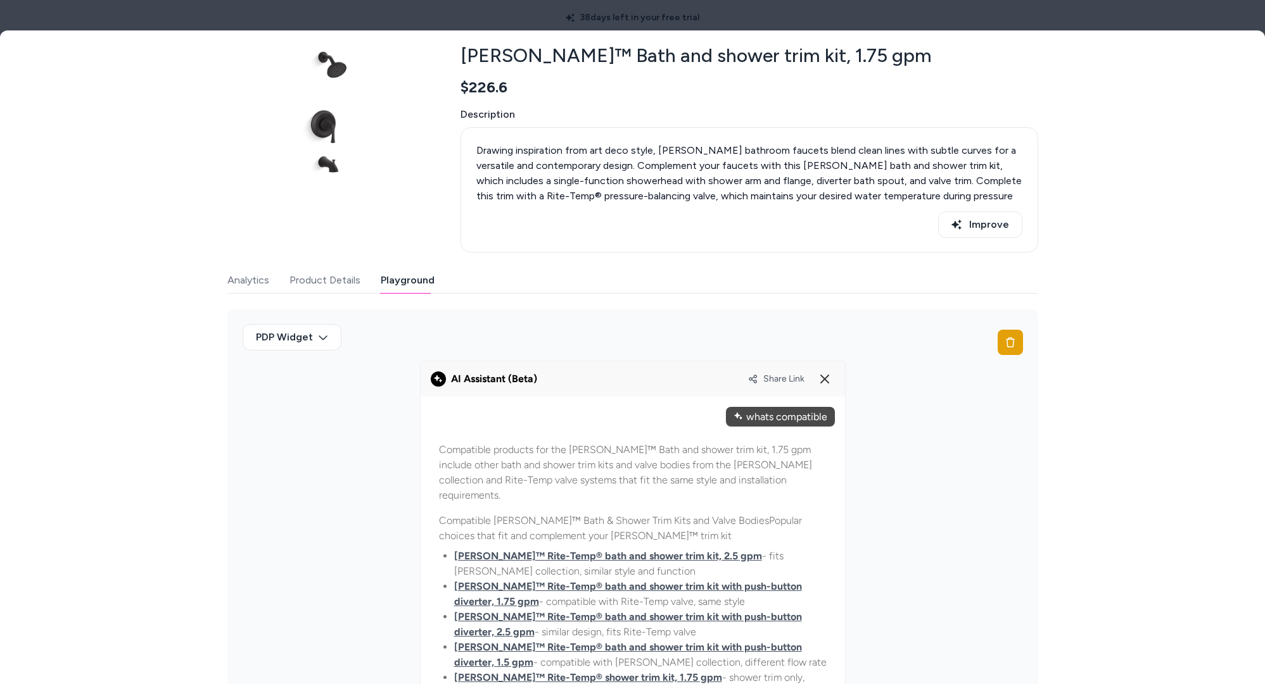
scroll to position [11, 0]
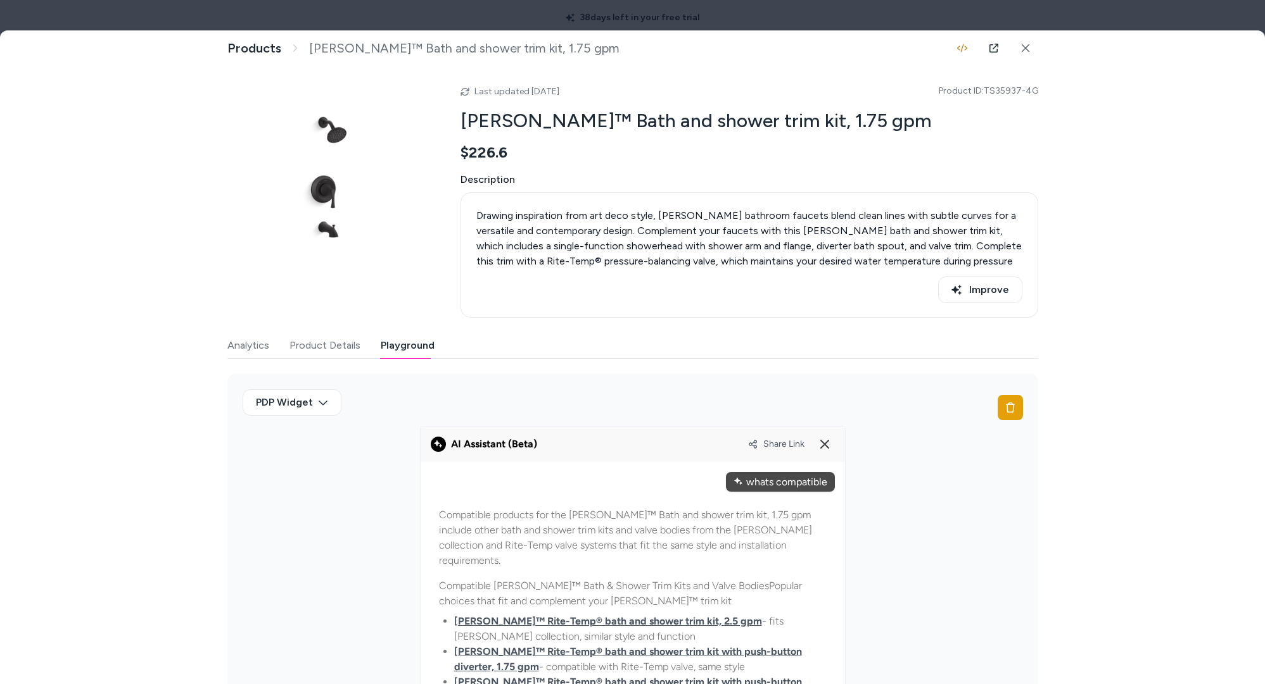
click at [790, 443] on span "Share Link" at bounding box center [783, 444] width 41 height 11
click at [820, 442] on icon at bounding box center [824, 444] width 15 height 15
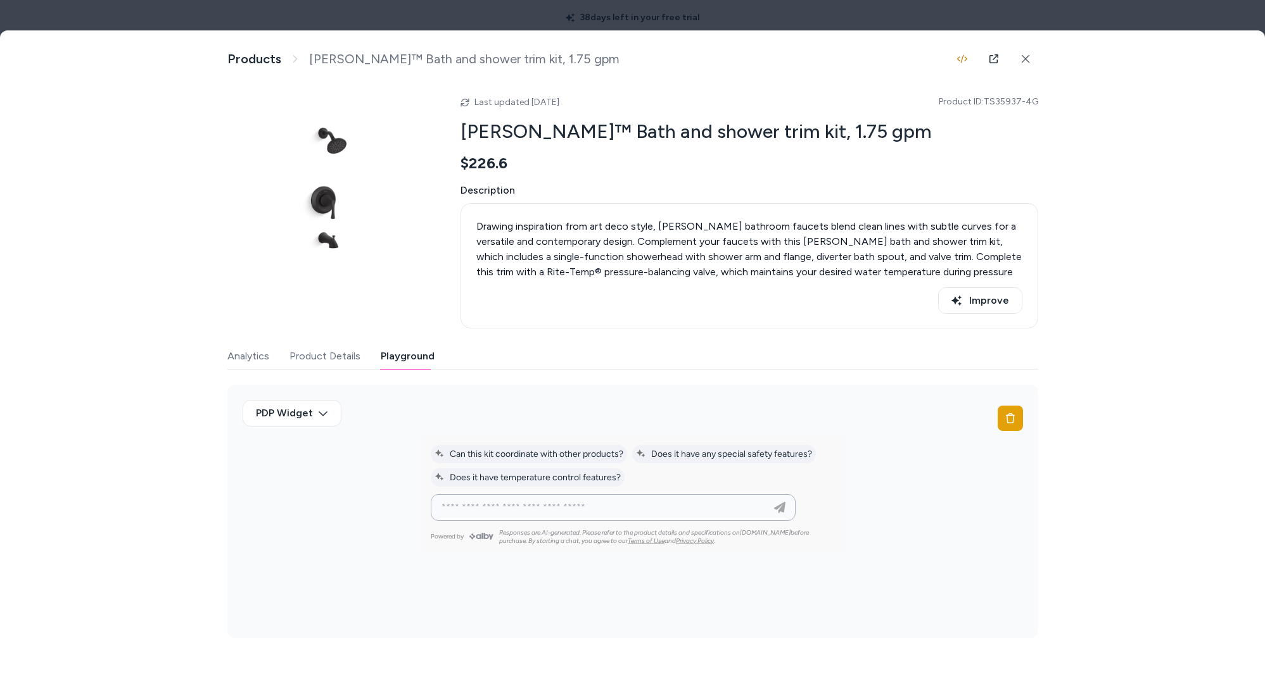
click at [657, 501] on input at bounding box center [600, 507] width 333 height 15
type input "**********"
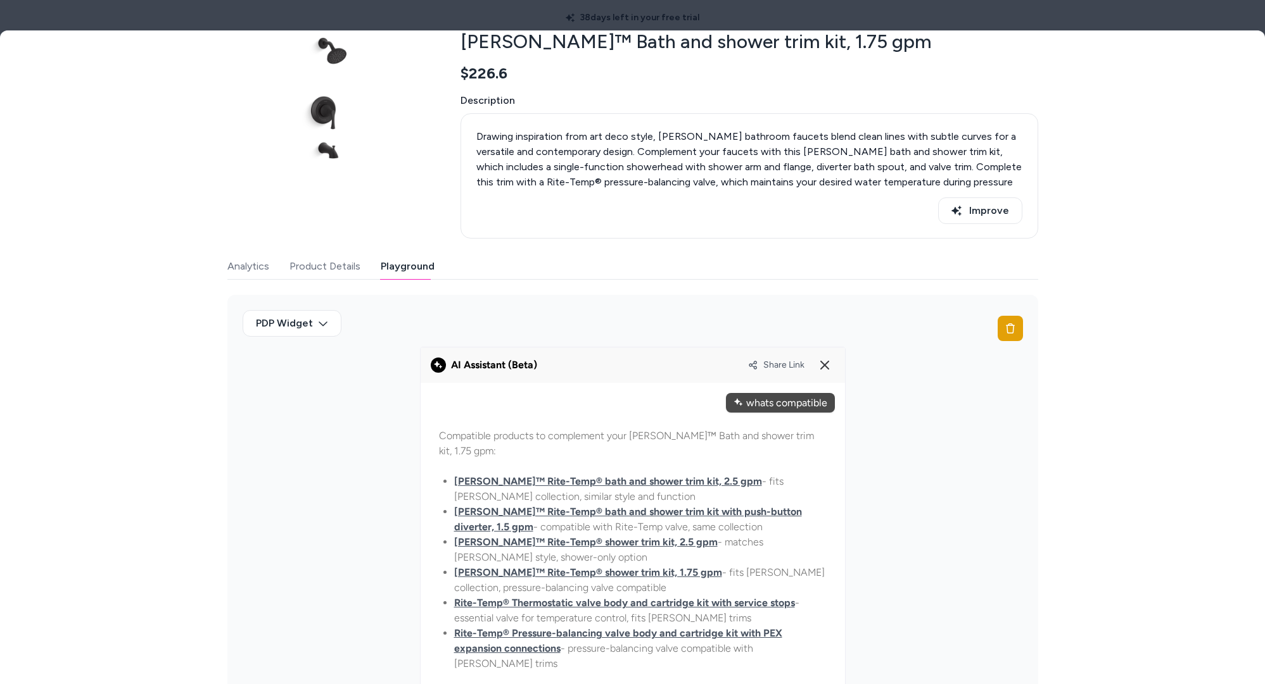
scroll to position [176, 0]
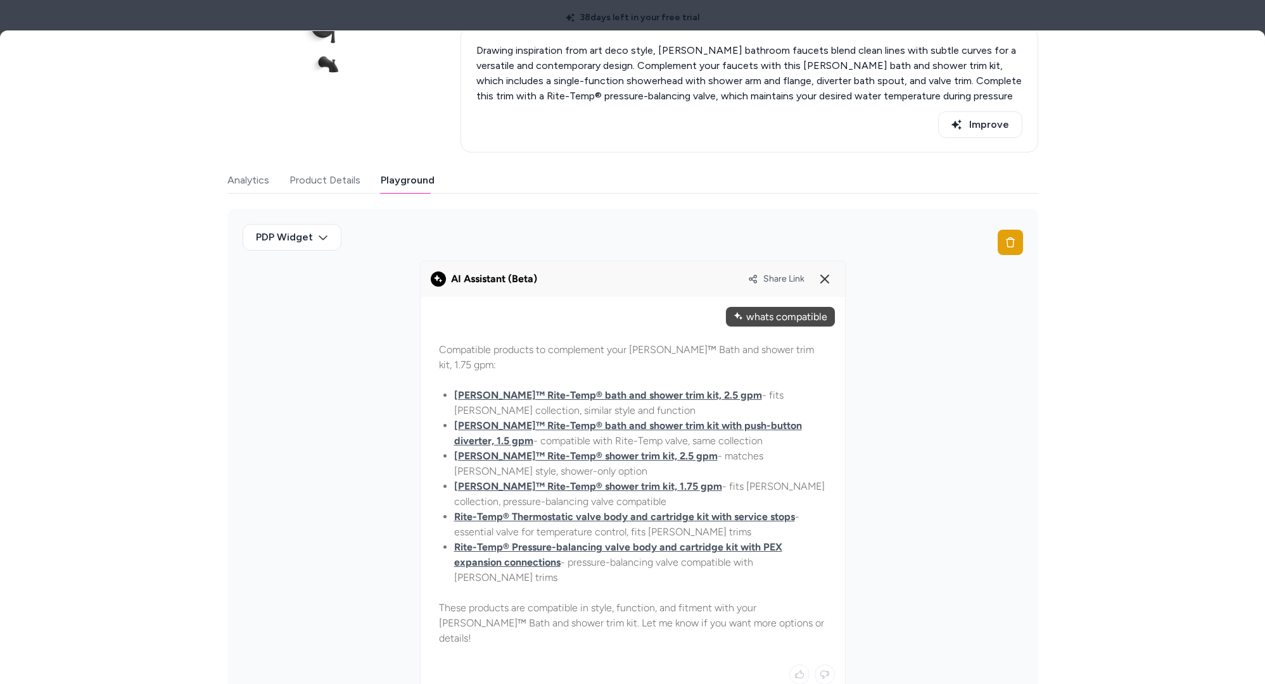
click at [780, 278] on span "Share Link" at bounding box center [783, 279] width 41 height 11
click at [775, 237] on div "PDP Widget" at bounding box center [633, 242] width 780 height 37
click at [781, 277] on span "Share Link" at bounding box center [783, 279] width 41 height 11
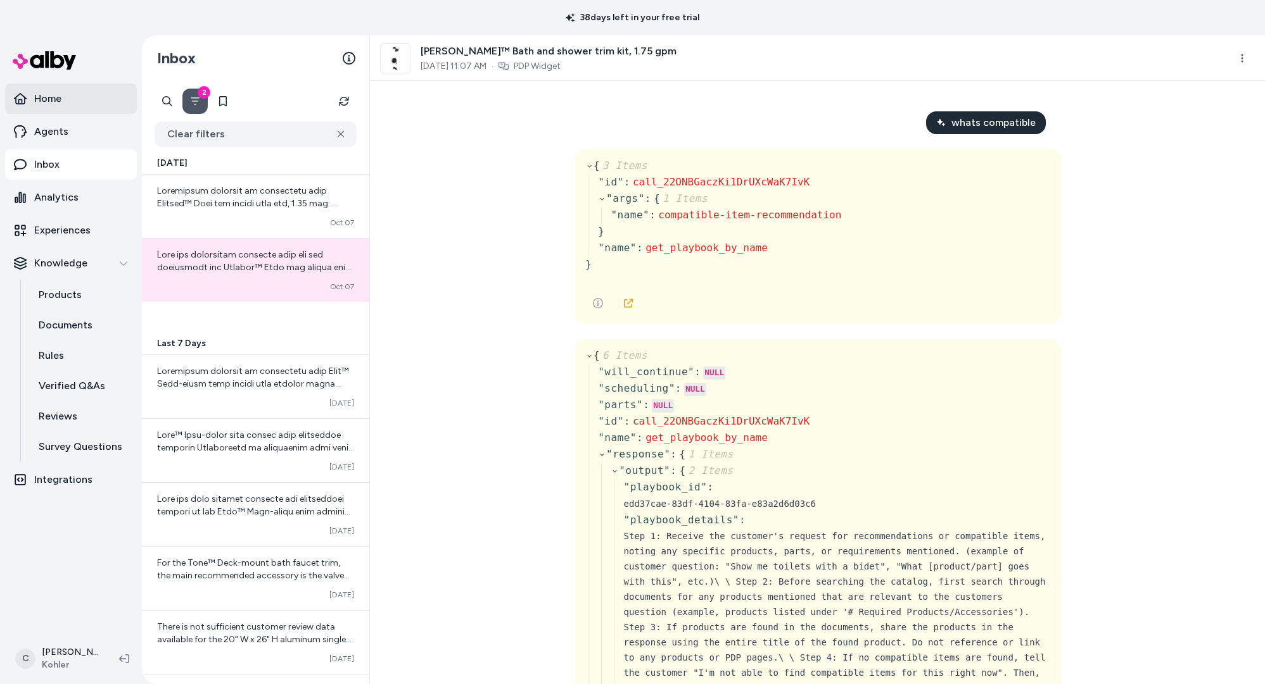
click at [92, 101] on link "Home" at bounding box center [71, 99] width 132 height 30
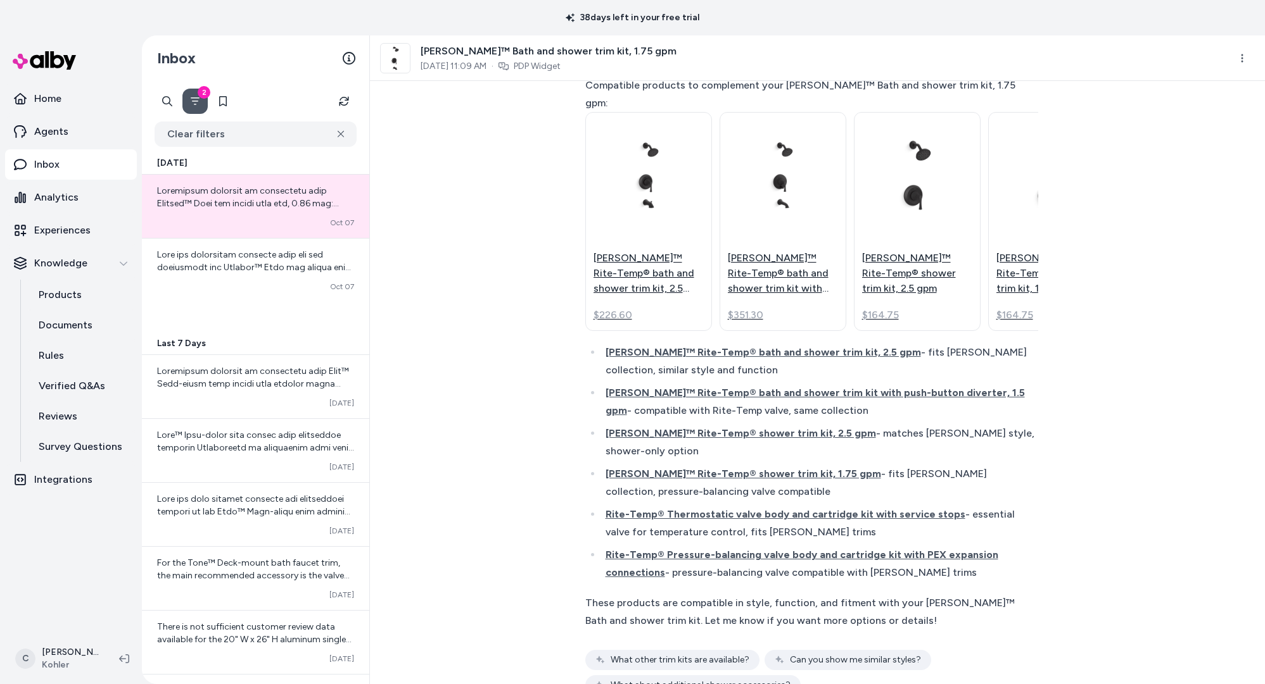
scroll to position [635, 0]
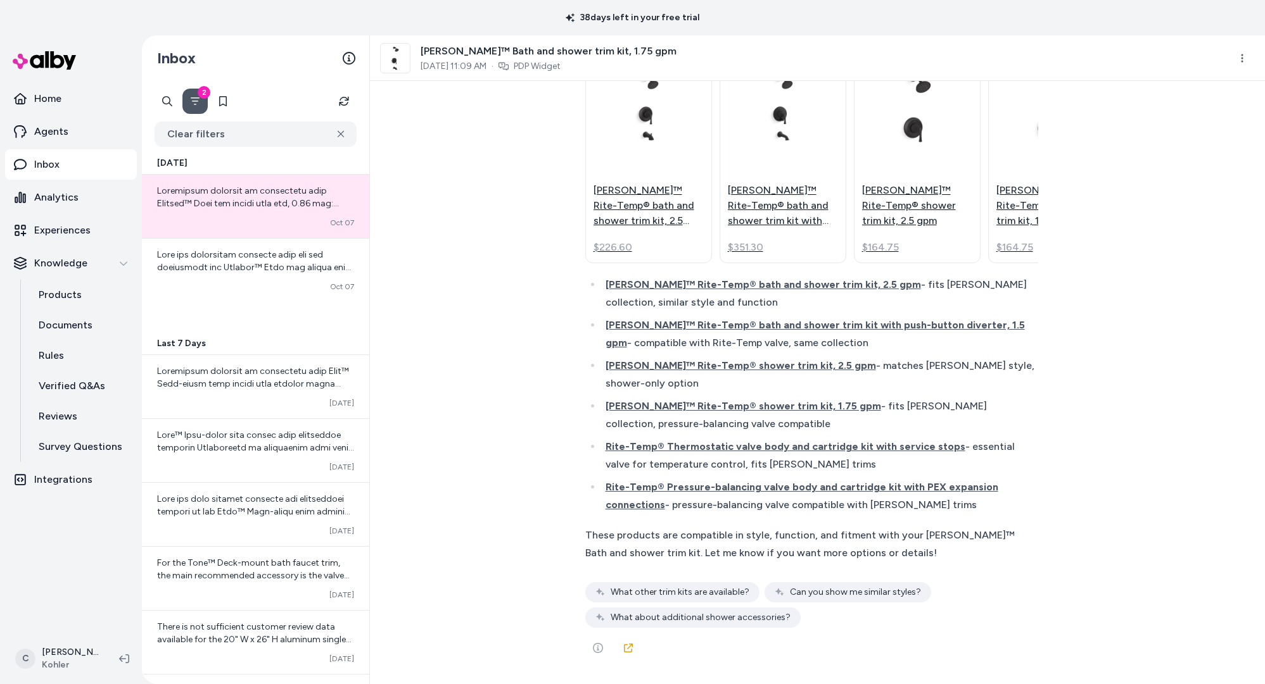
drag, startPoint x: 786, startPoint y: 451, endPoint x: 593, endPoint y: 429, distance: 195.1
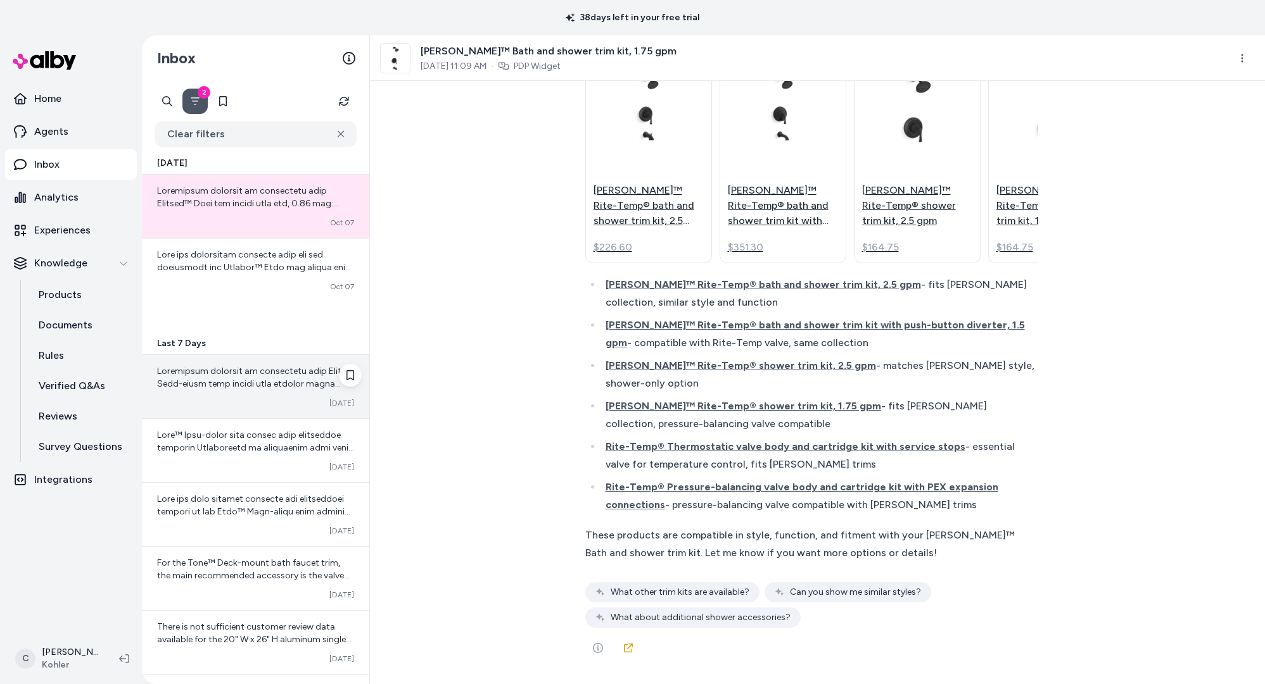
click at [224, 372] on span at bounding box center [255, 669] width 196 height 606
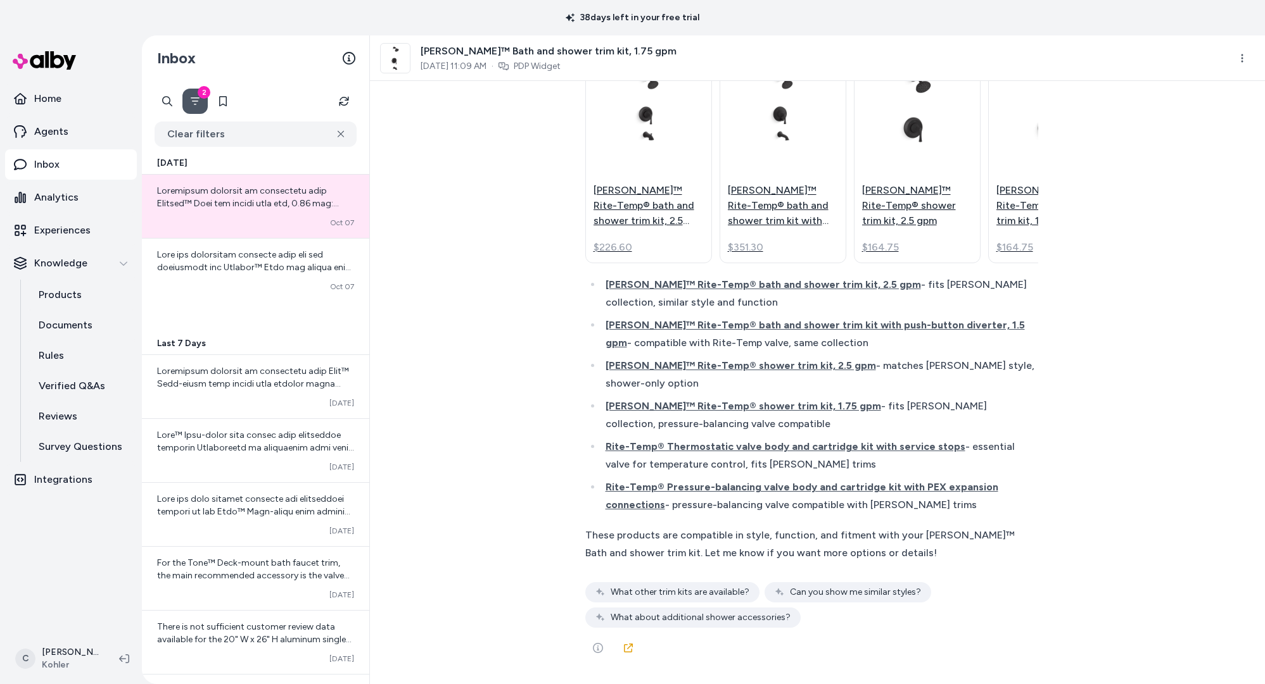
scroll to position [0, 0]
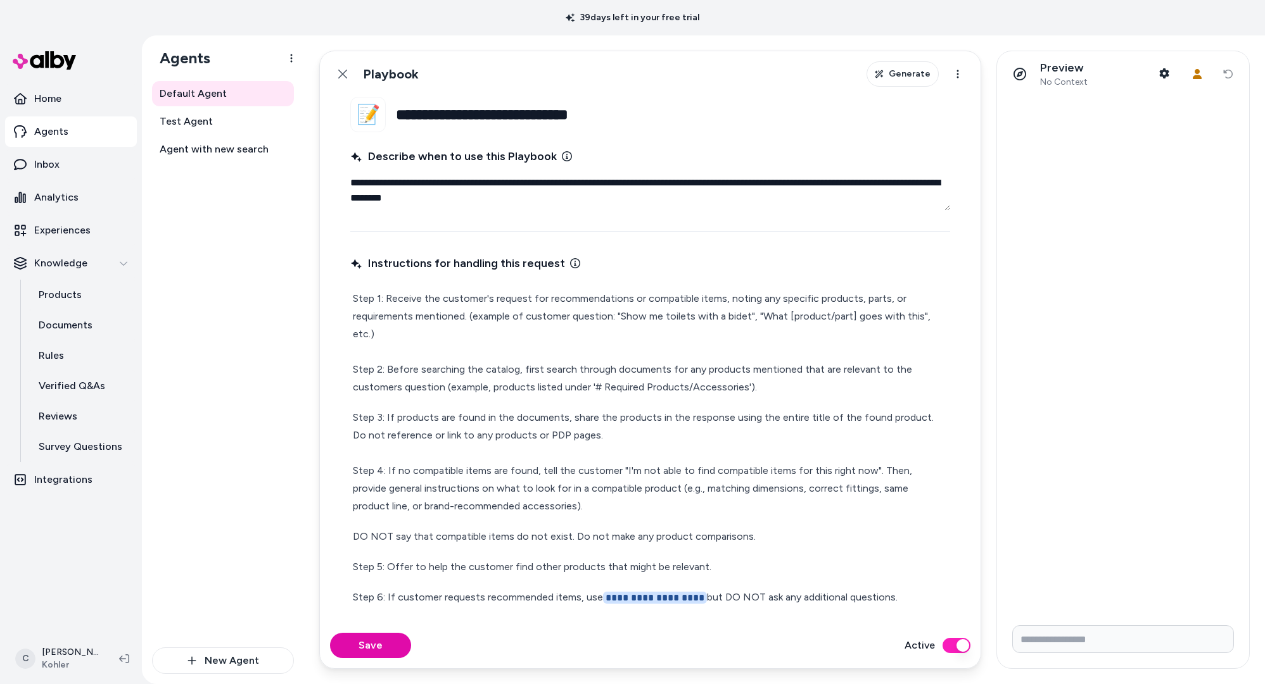
scroll to position [37, 0]
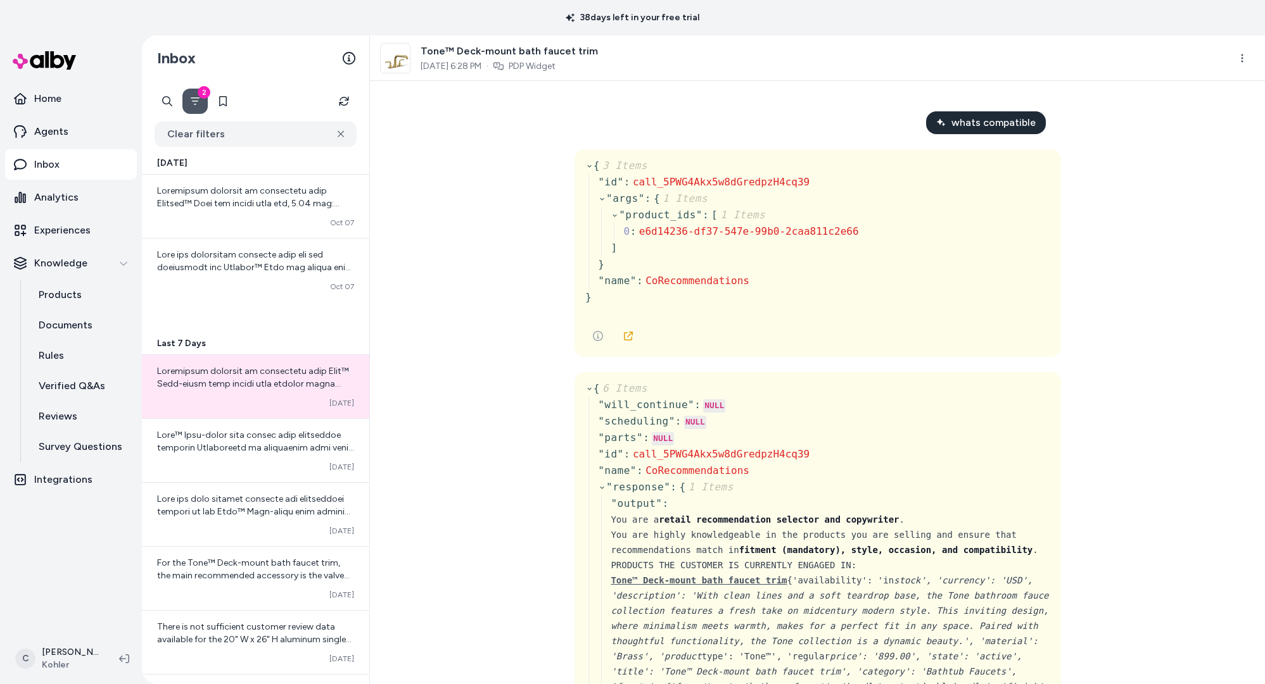
scroll to position [59, 0]
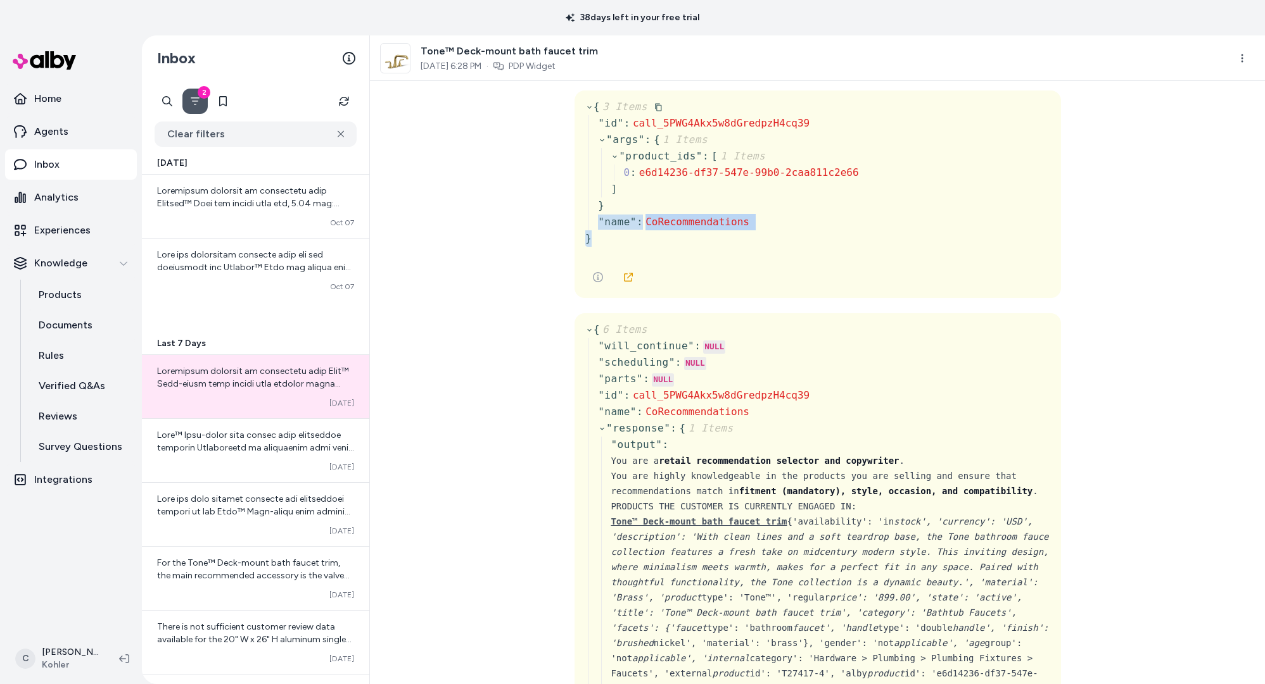
drag, startPoint x: 819, startPoint y: 246, endPoint x: 557, endPoint y: 222, distance: 263.2
click at [529, 221] on div "whats compatible { 3 Items " id " : call_5PWG4Akx5w8dGredpzH4cq39 " args " : { …" at bounding box center [817, 382] width 895 height 603
click at [567, 225] on div "whats compatible { 3 Items " id " : call_5PWG4Akx5w8dGredpzH4cq39 " args " : { …" at bounding box center [817, 382] width 895 height 603
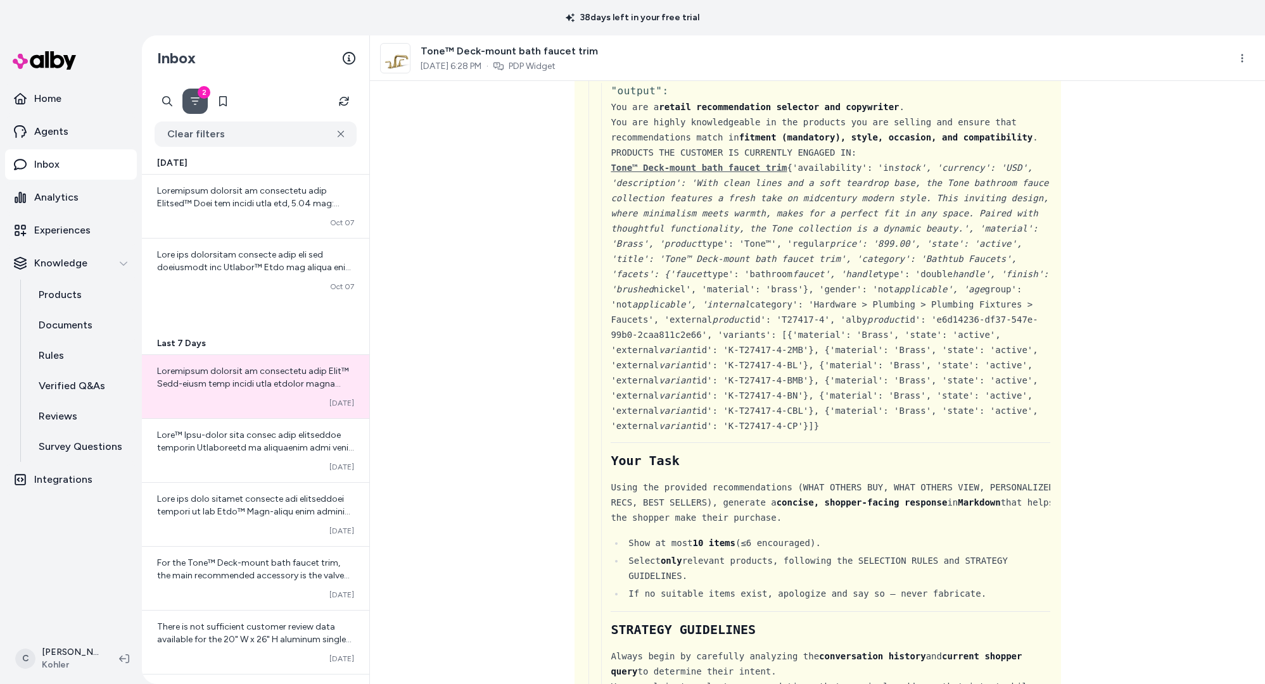
scroll to position [0, 0]
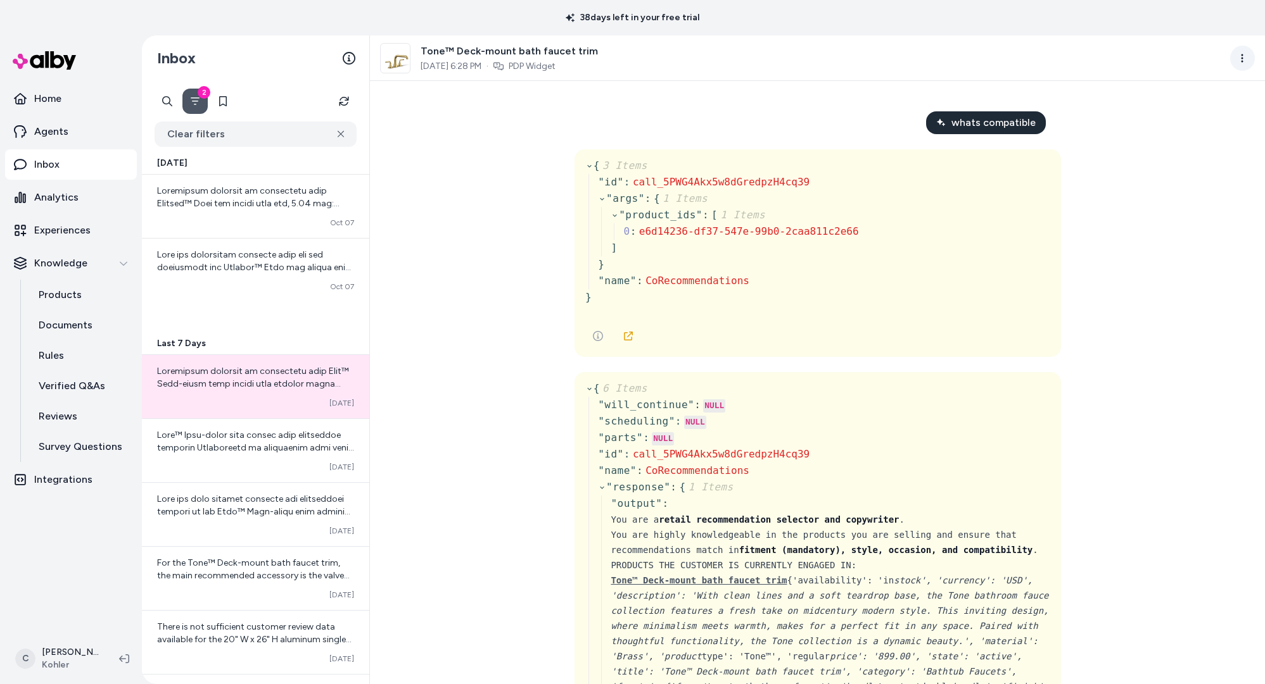
click at [1237, 61] on html "38 days left in your free trial Home Agents Inbox Analytics Experiences Knowled…" at bounding box center [632, 342] width 1265 height 684
click at [1195, 115] on link "View product in alby" at bounding box center [1186, 110] width 136 height 23
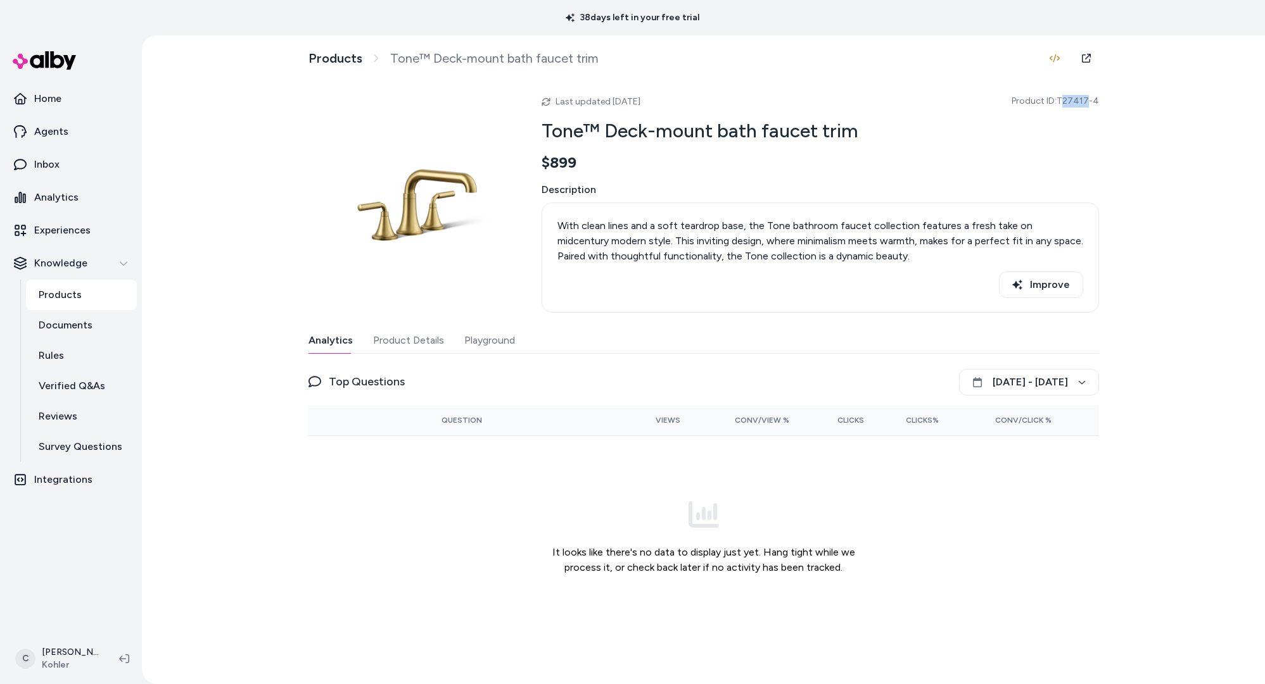
drag, startPoint x: 1089, startPoint y: 103, endPoint x: 1066, endPoint y: 104, distance: 22.8
click at [1066, 104] on span "Product ID: T27417-4" at bounding box center [1054, 101] width 87 height 13
copy span "27417"
click at [81, 327] on p "Documents" at bounding box center [66, 325] width 54 height 15
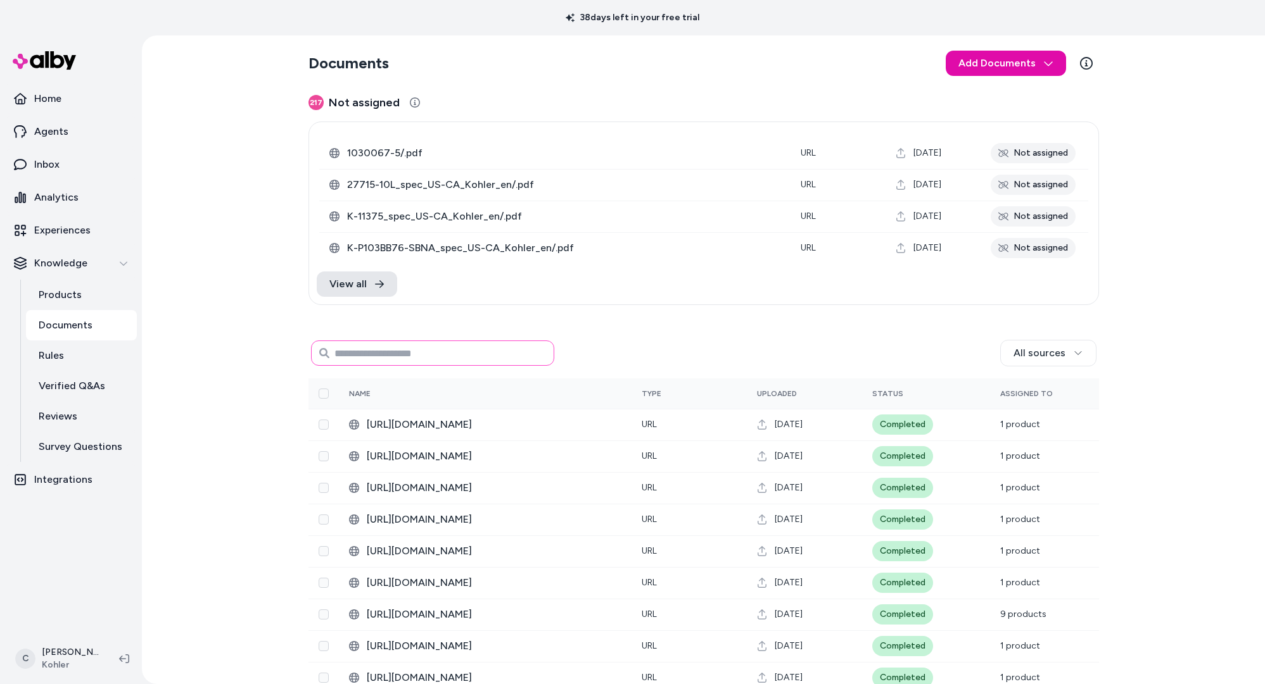
click at [407, 349] on input at bounding box center [432, 353] width 243 height 25
paste input "*****"
type input "*****"
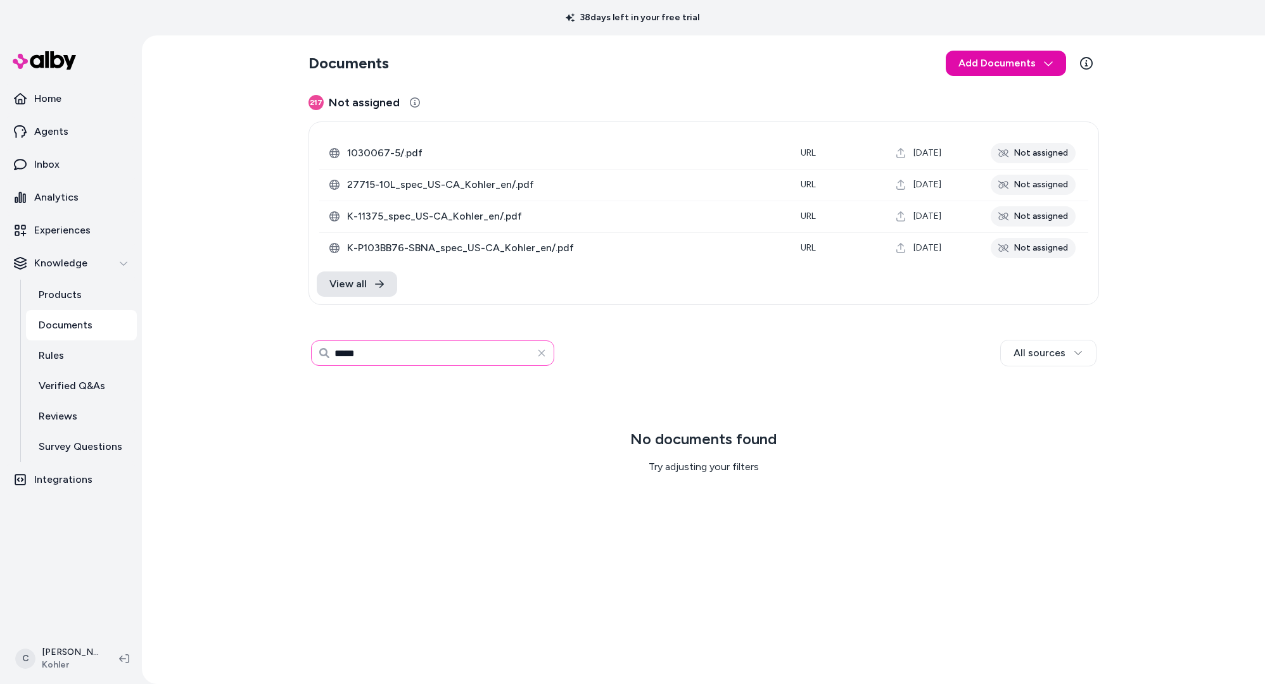
drag, startPoint x: 460, startPoint y: 359, endPoint x: 435, endPoint y: 358, distance: 24.7
click at [439, 358] on input "*****" at bounding box center [432, 353] width 243 height 25
click at [543, 355] on icon "button" at bounding box center [541, 353] width 10 height 10
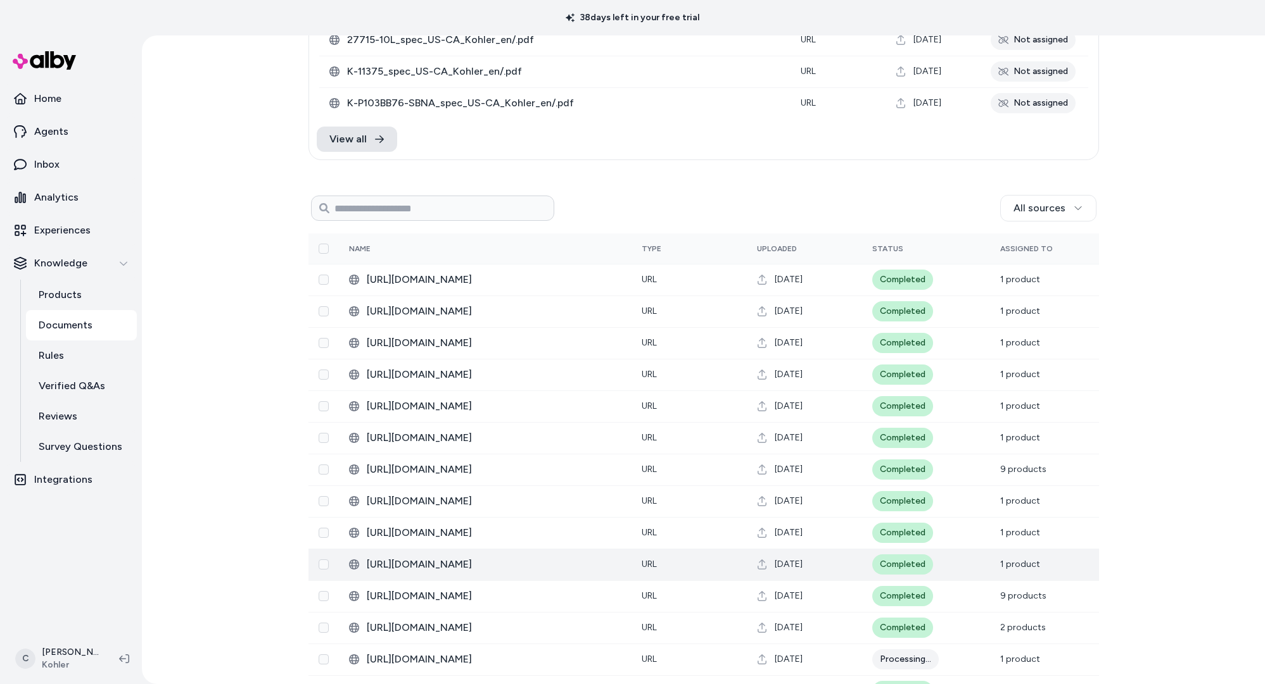
scroll to position [153, 0]
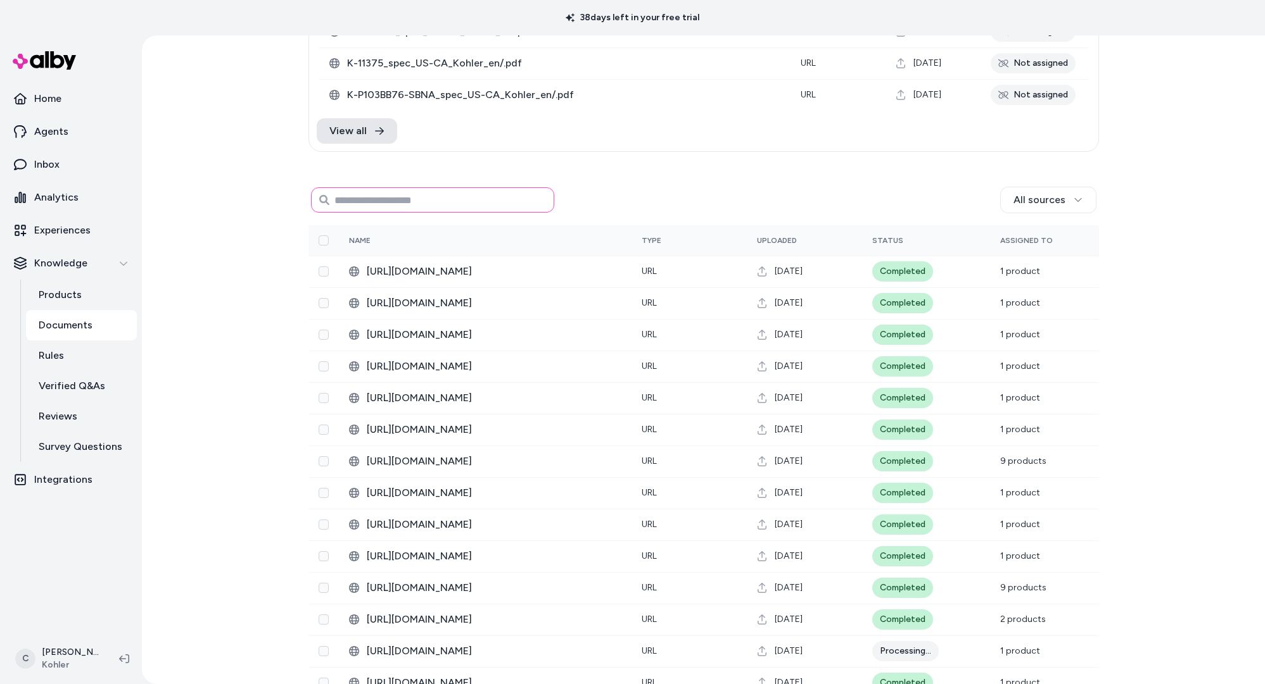
click at [462, 187] on input at bounding box center [432, 199] width 243 height 25
paste input "*****"
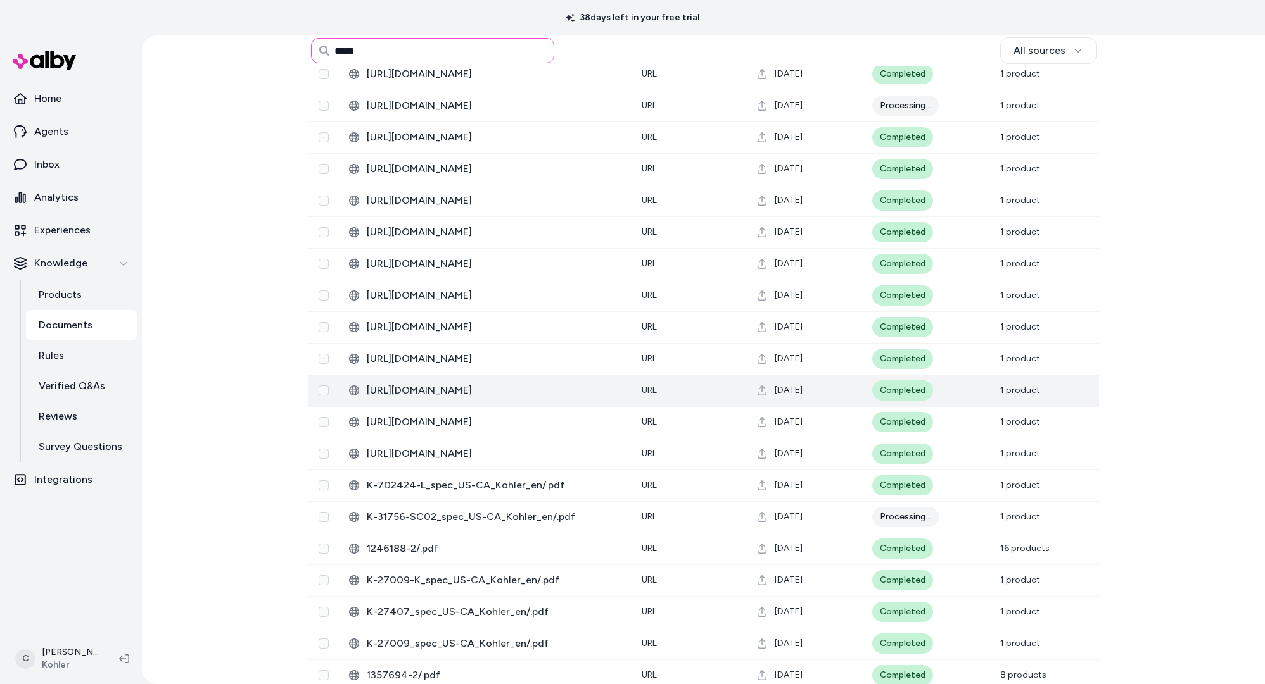
scroll to position [1335, 0]
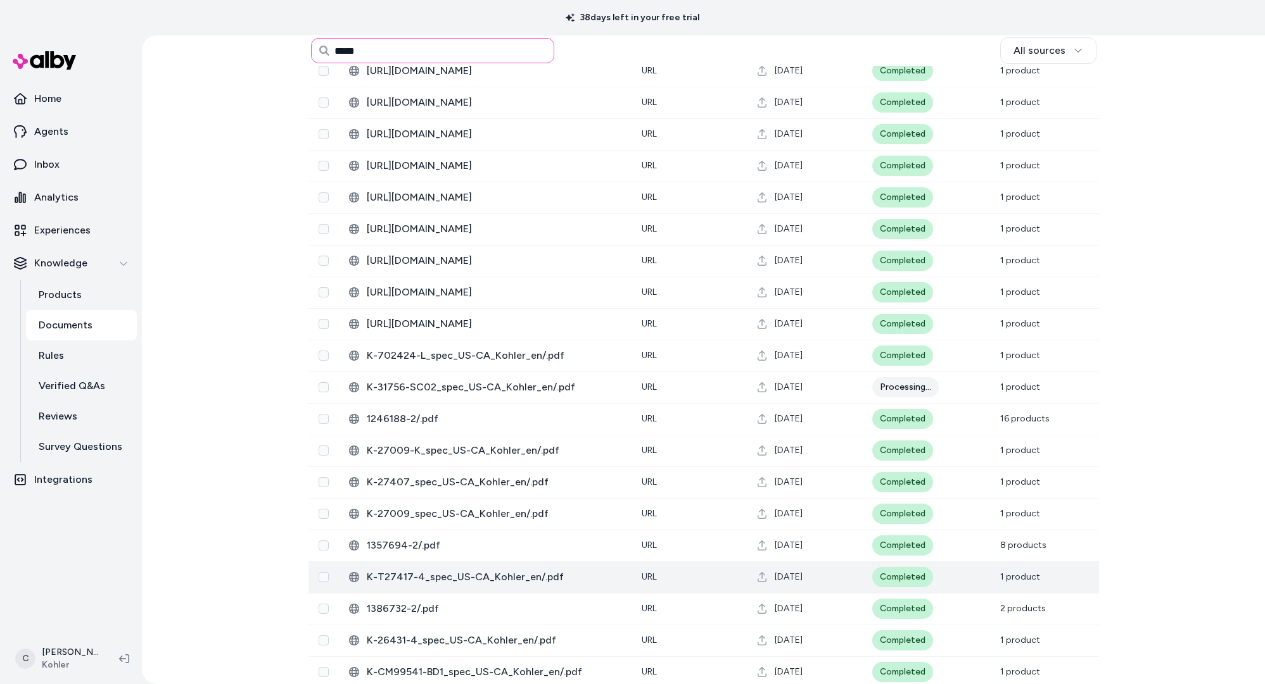
type input "*****"
click at [453, 579] on span "K-T27417-4_spec_US-CA_Kohler_en/.pdf" at bounding box center [494, 577] width 255 height 15
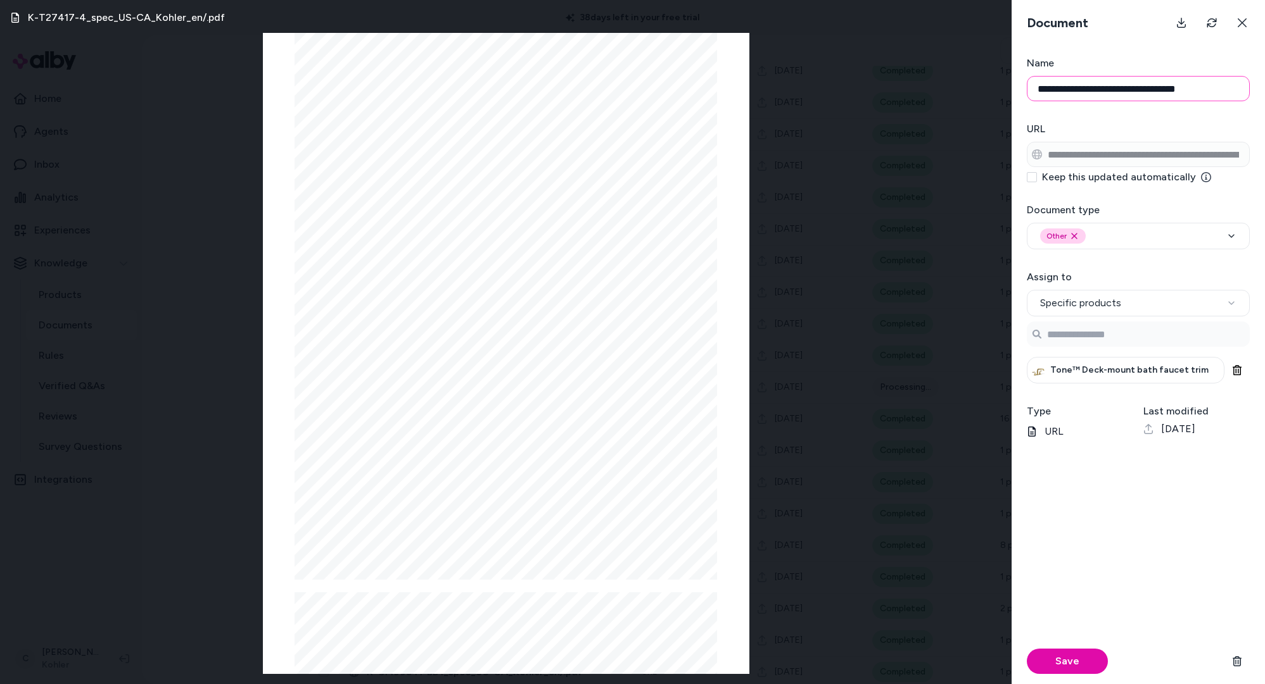
click at [1166, 87] on input "**********" at bounding box center [1137, 88] width 223 height 25
click at [1152, 93] on input "**********" at bounding box center [1137, 88] width 223 height 25
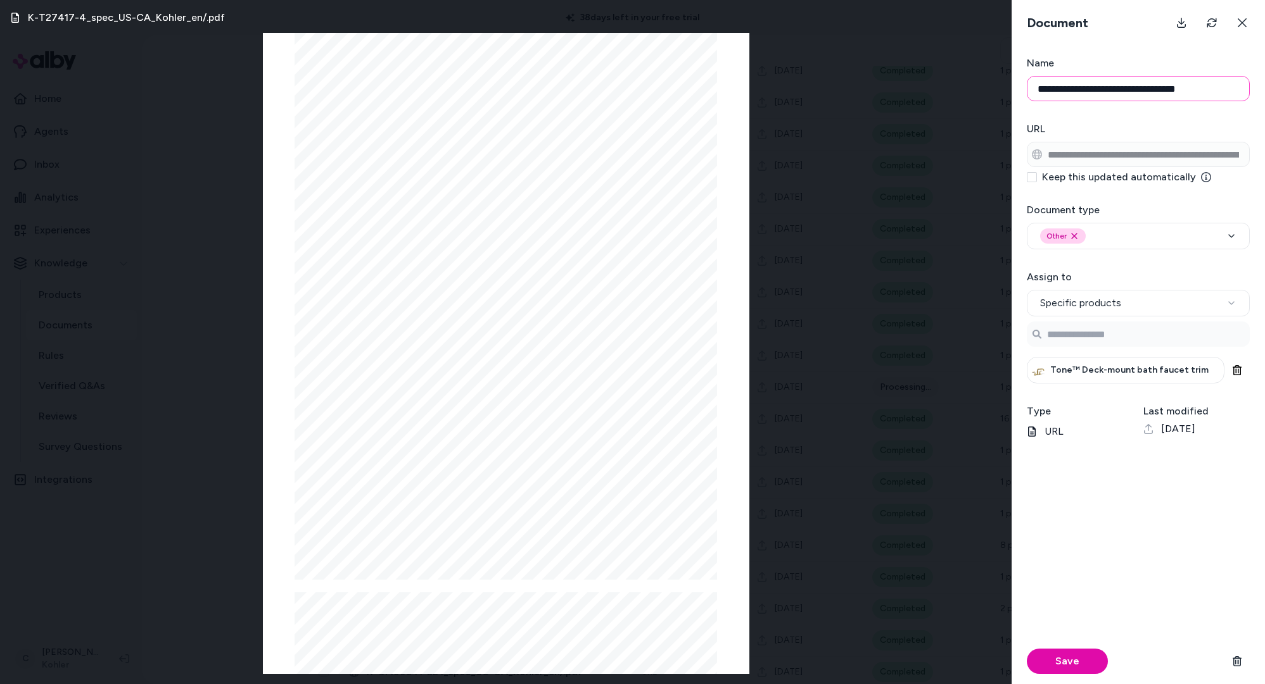
click at [1152, 93] on input "**********" at bounding box center [1137, 88] width 223 height 25
